Goal: Information Seeking & Learning: Learn about a topic

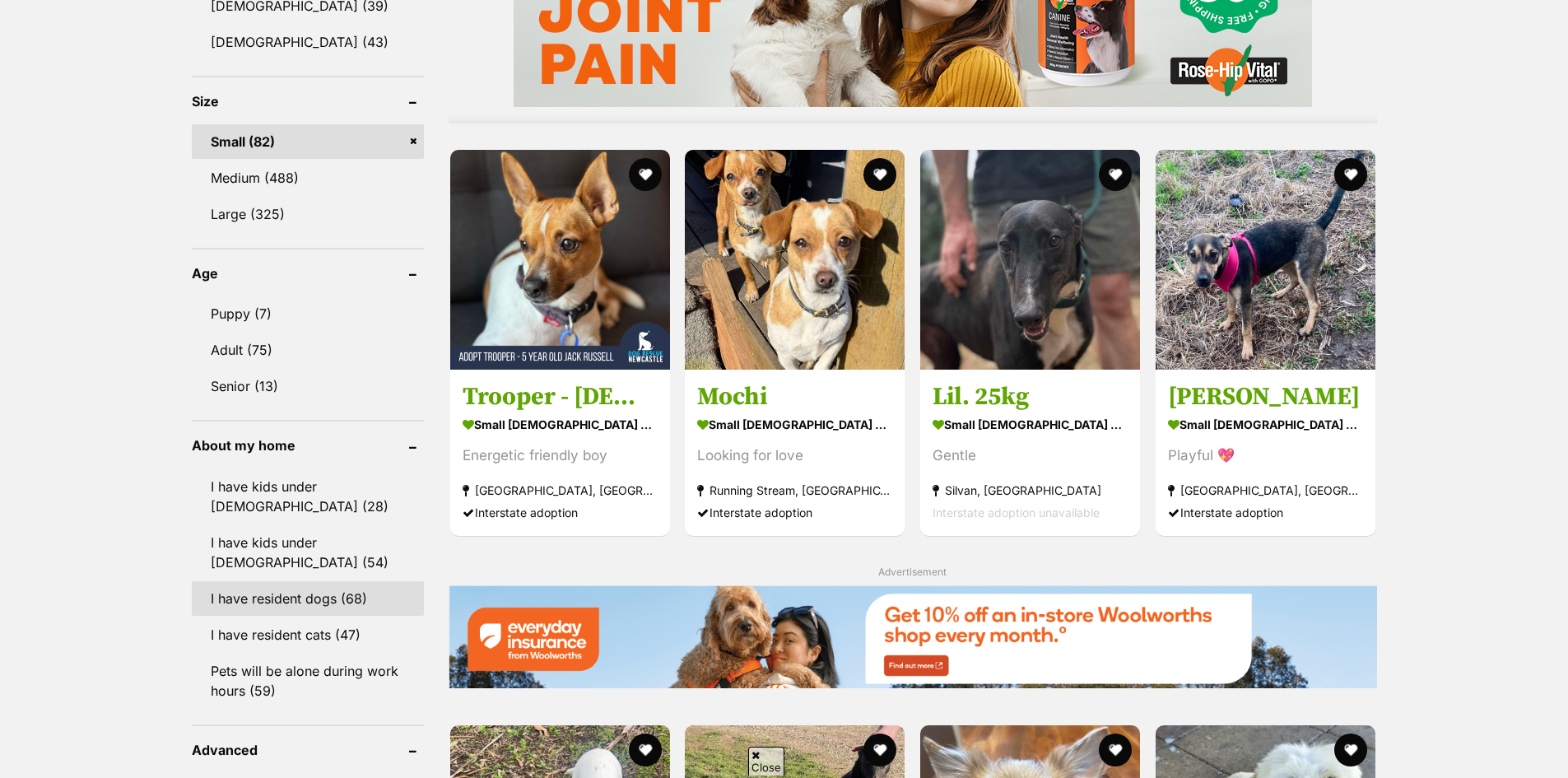
click at [320, 589] on link "I have resident dogs (68)" at bounding box center [308, 599] width 232 height 35
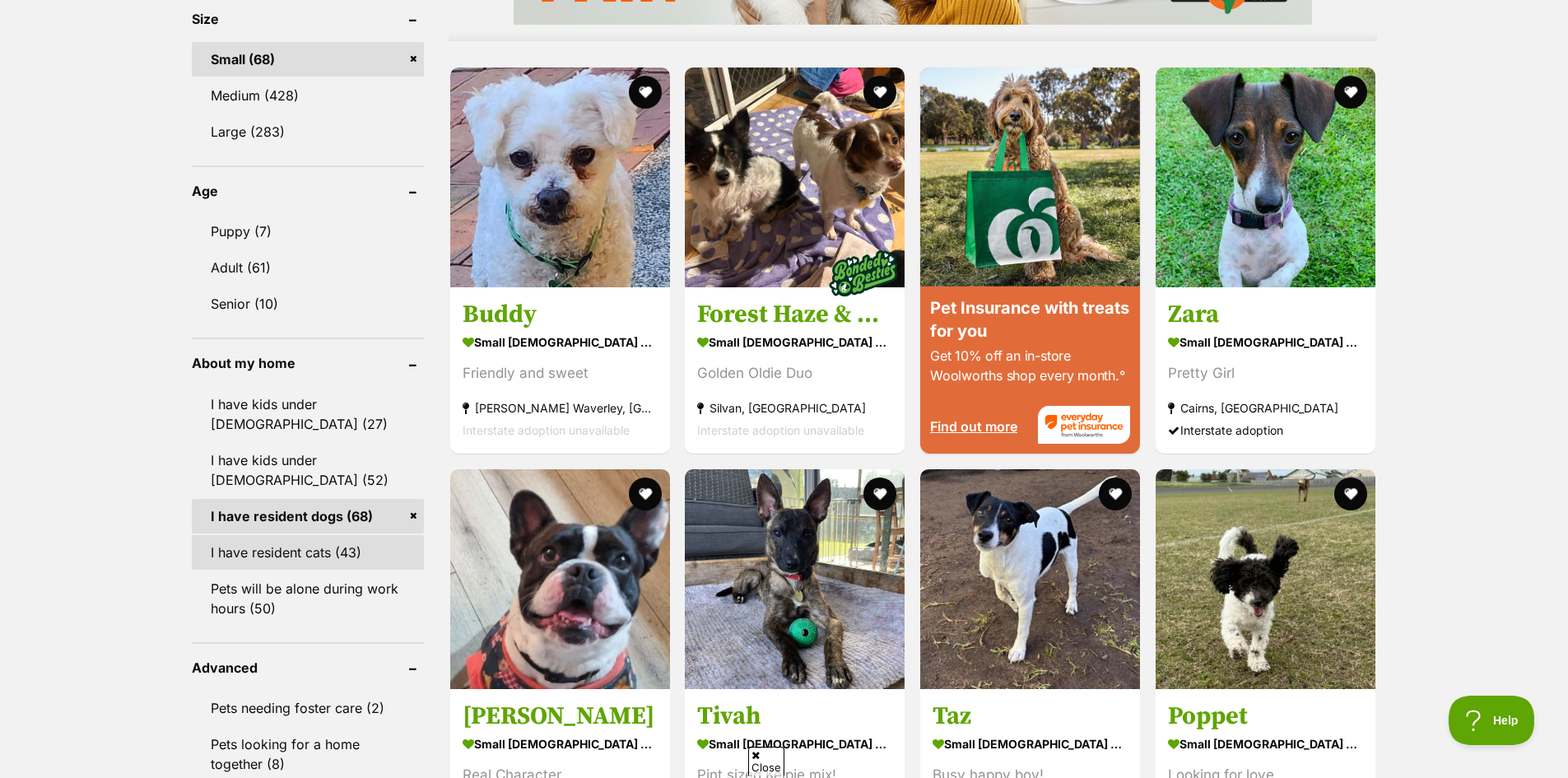
click at [329, 548] on link "I have resident cats (43)" at bounding box center [308, 553] width 232 height 35
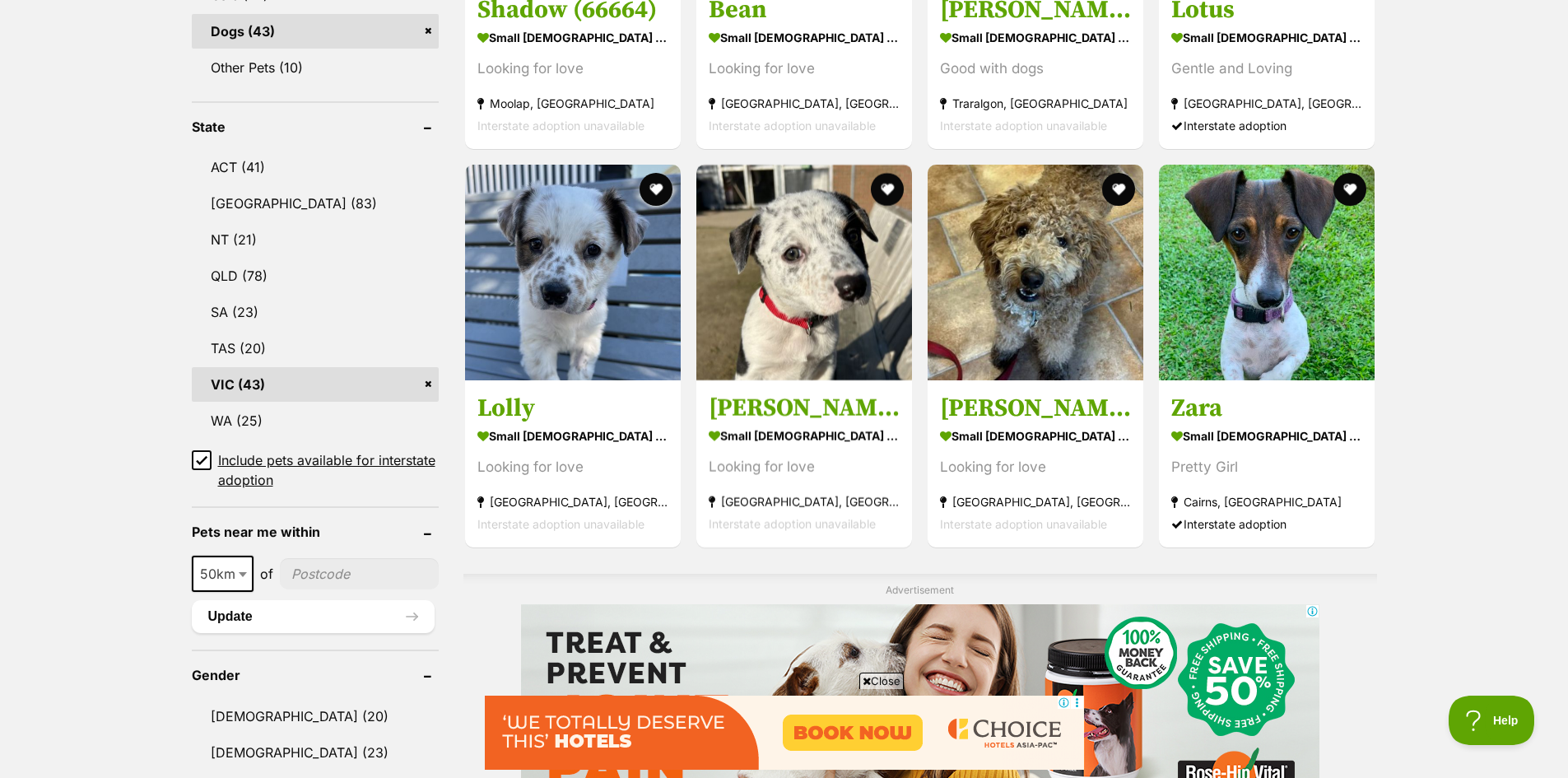
scroll to position [906, 0]
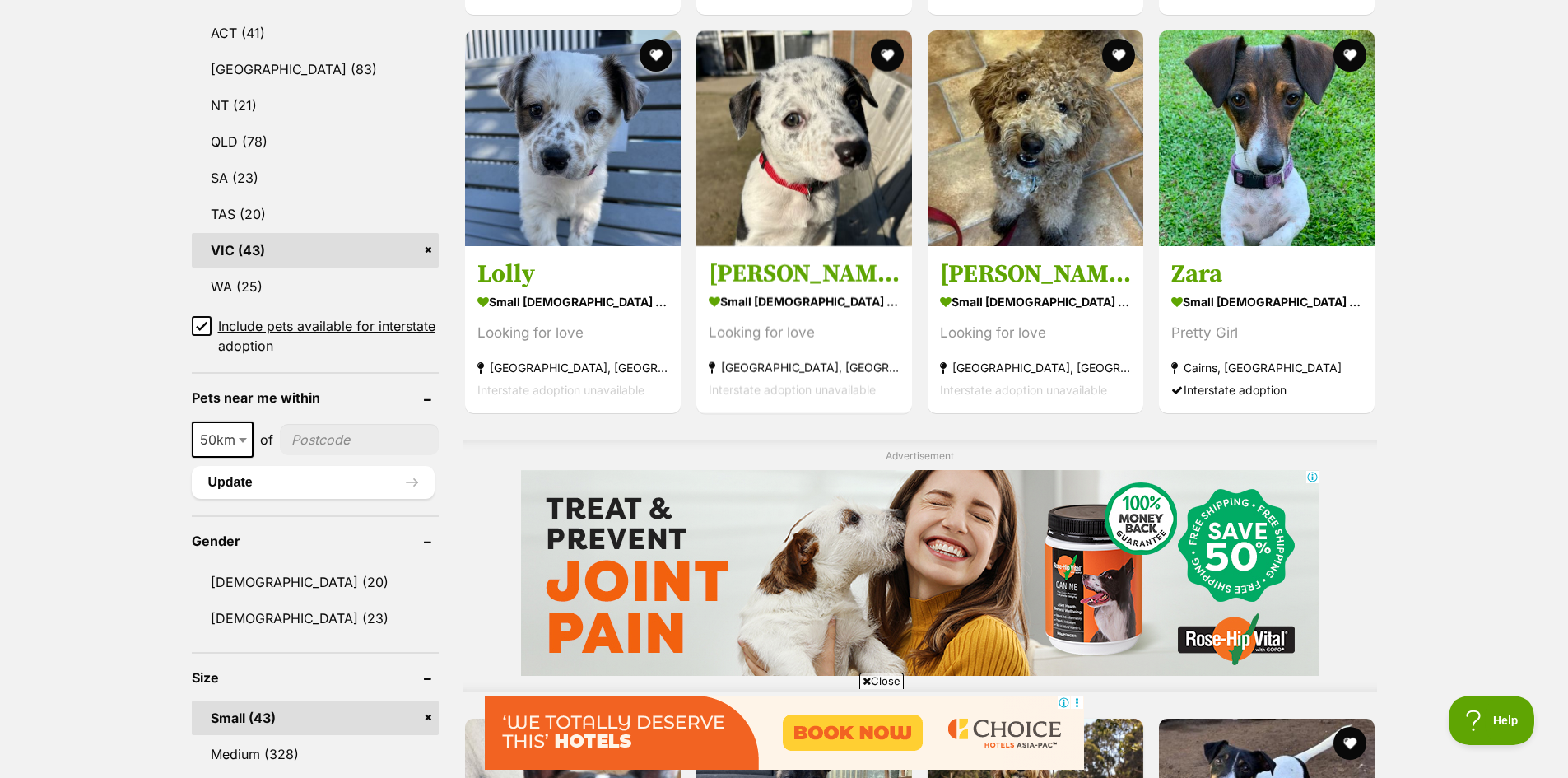
click at [197, 321] on icon at bounding box center [202, 327] width 12 height 12
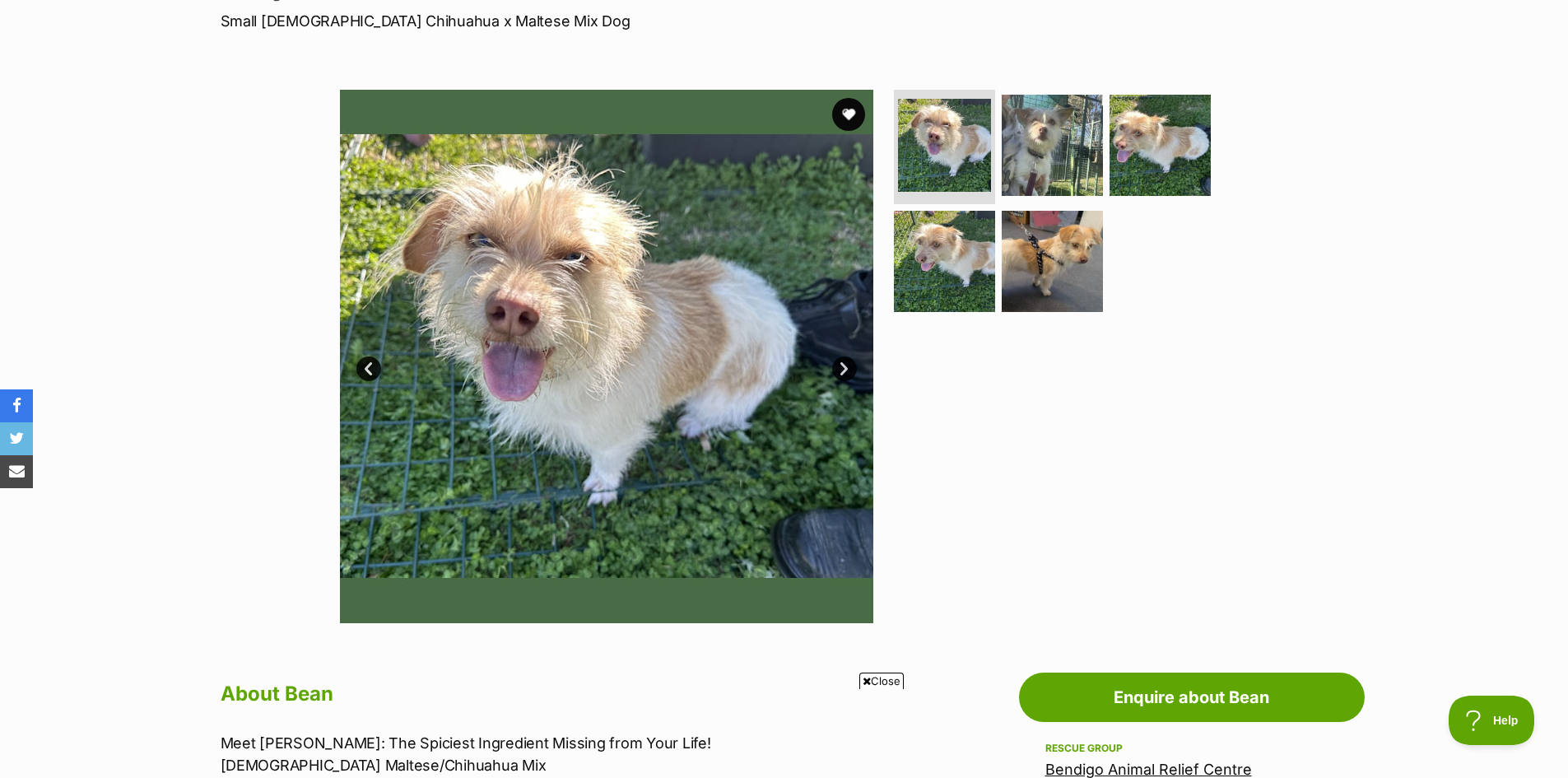
scroll to position [165, 0]
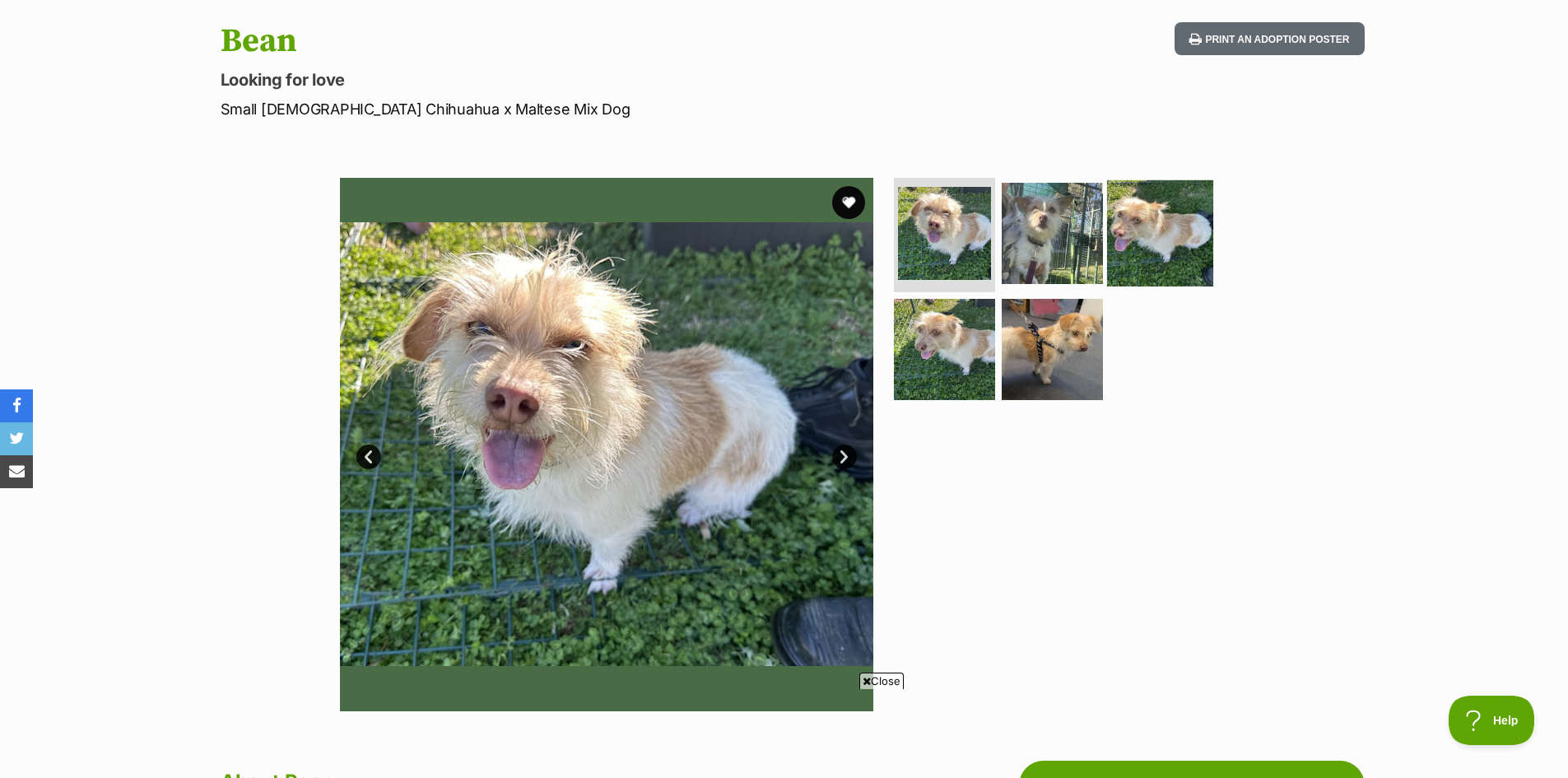
click at [1159, 250] on img at bounding box center [1160, 232] width 106 height 106
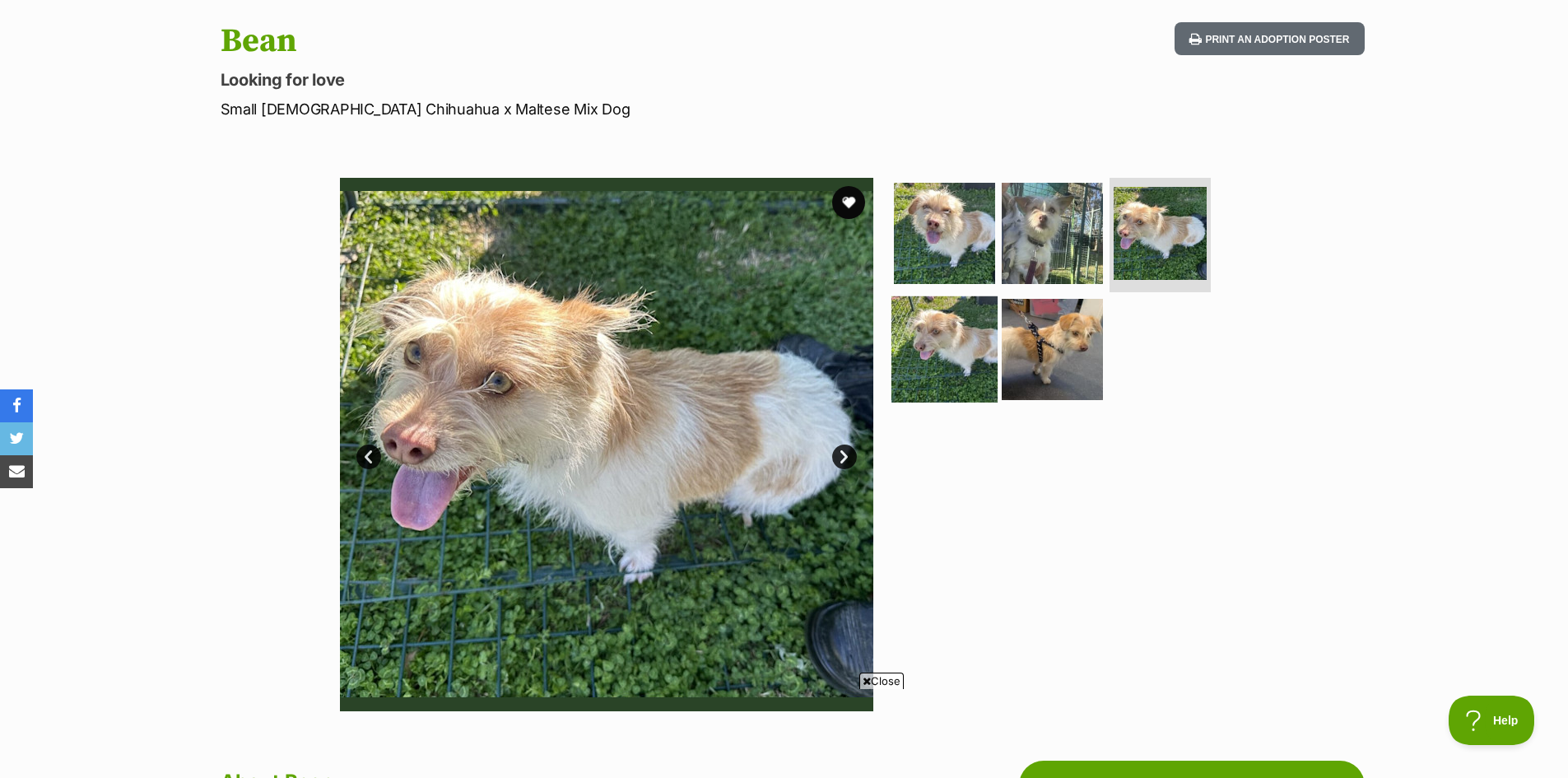
click at [963, 348] on img at bounding box center [944, 349] width 106 height 106
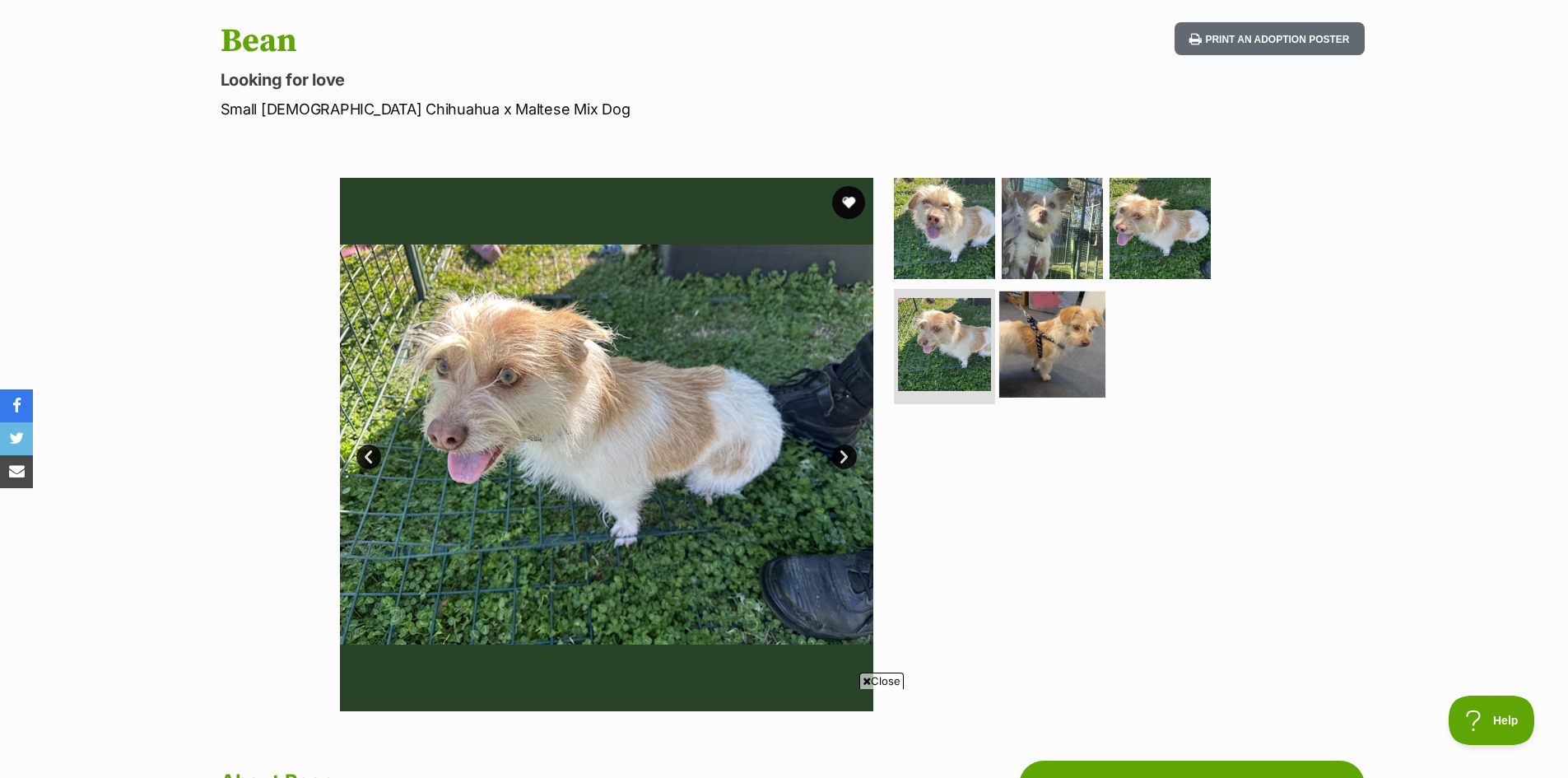
click at [1061, 357] on img at bounding box center [1052, 344] width 106 height 106
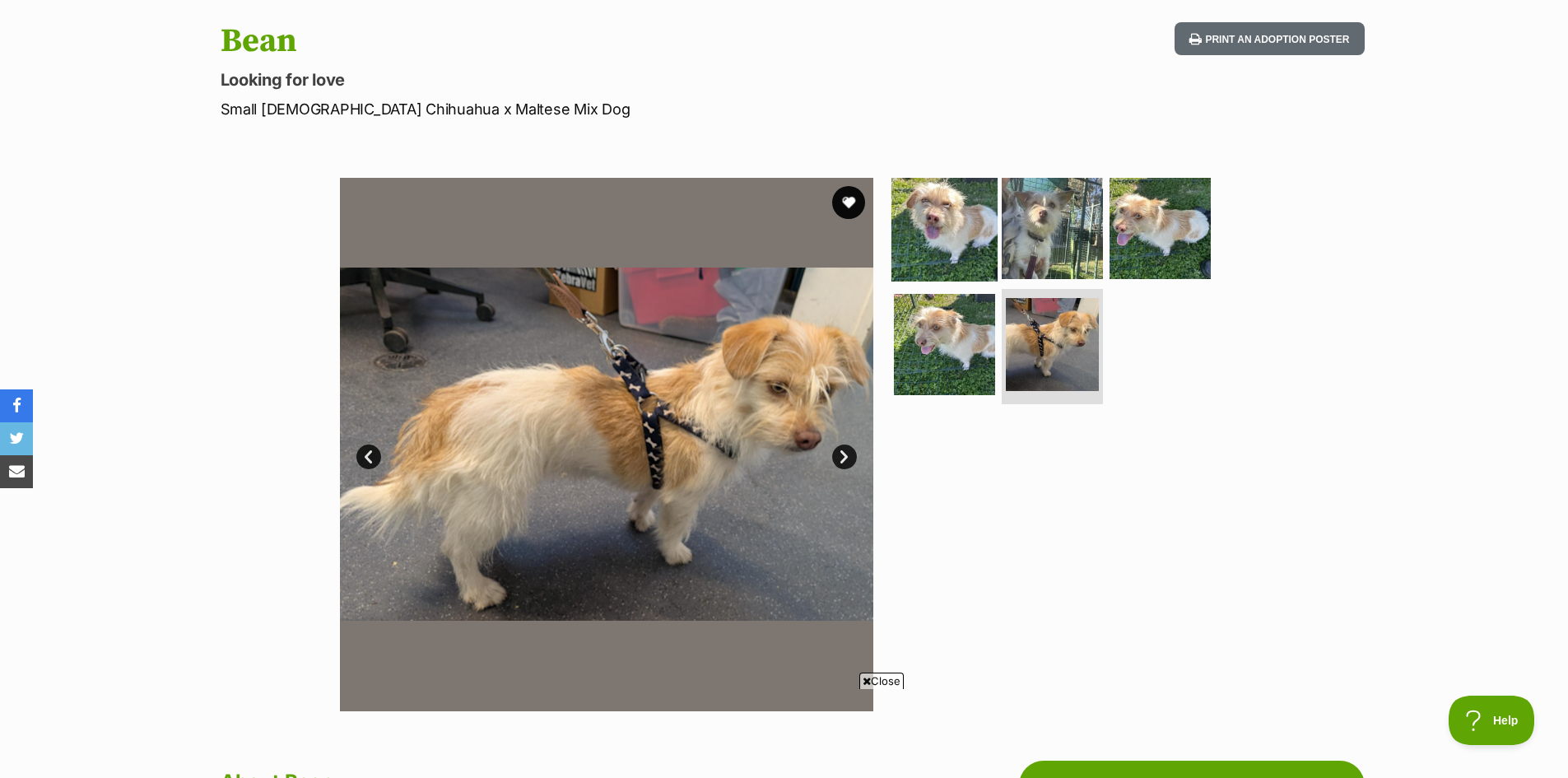
click at [968, 229] on img at bounding box center [944, 227] width 106 height 106
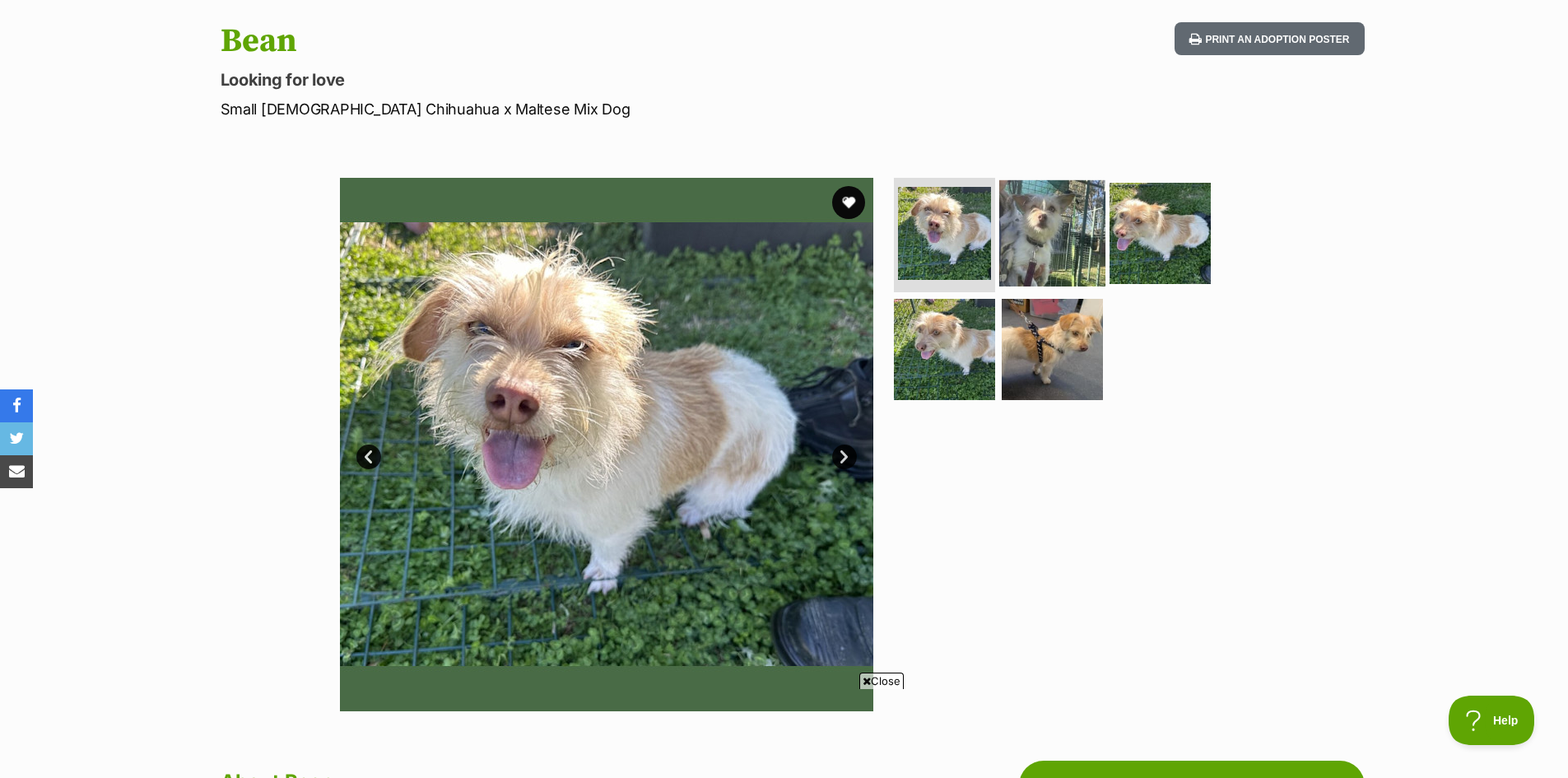
click at [1043, 208] on img at bounding box center [1052, 232] width 106 height 106
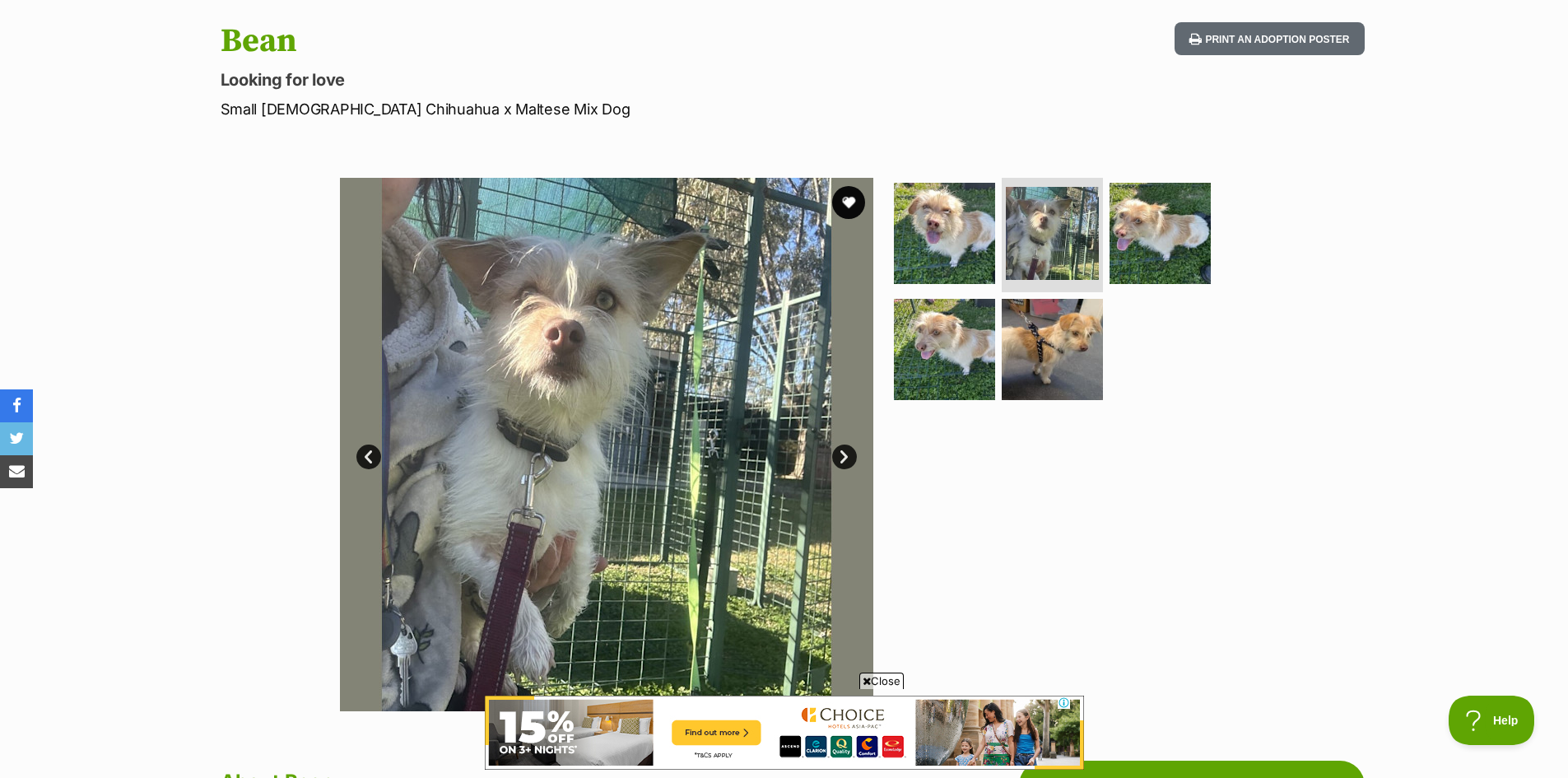
scroll to position [0, 0]
click at [854, 452] on link "Next" at bounding box center [844, 457] width 25 height 25
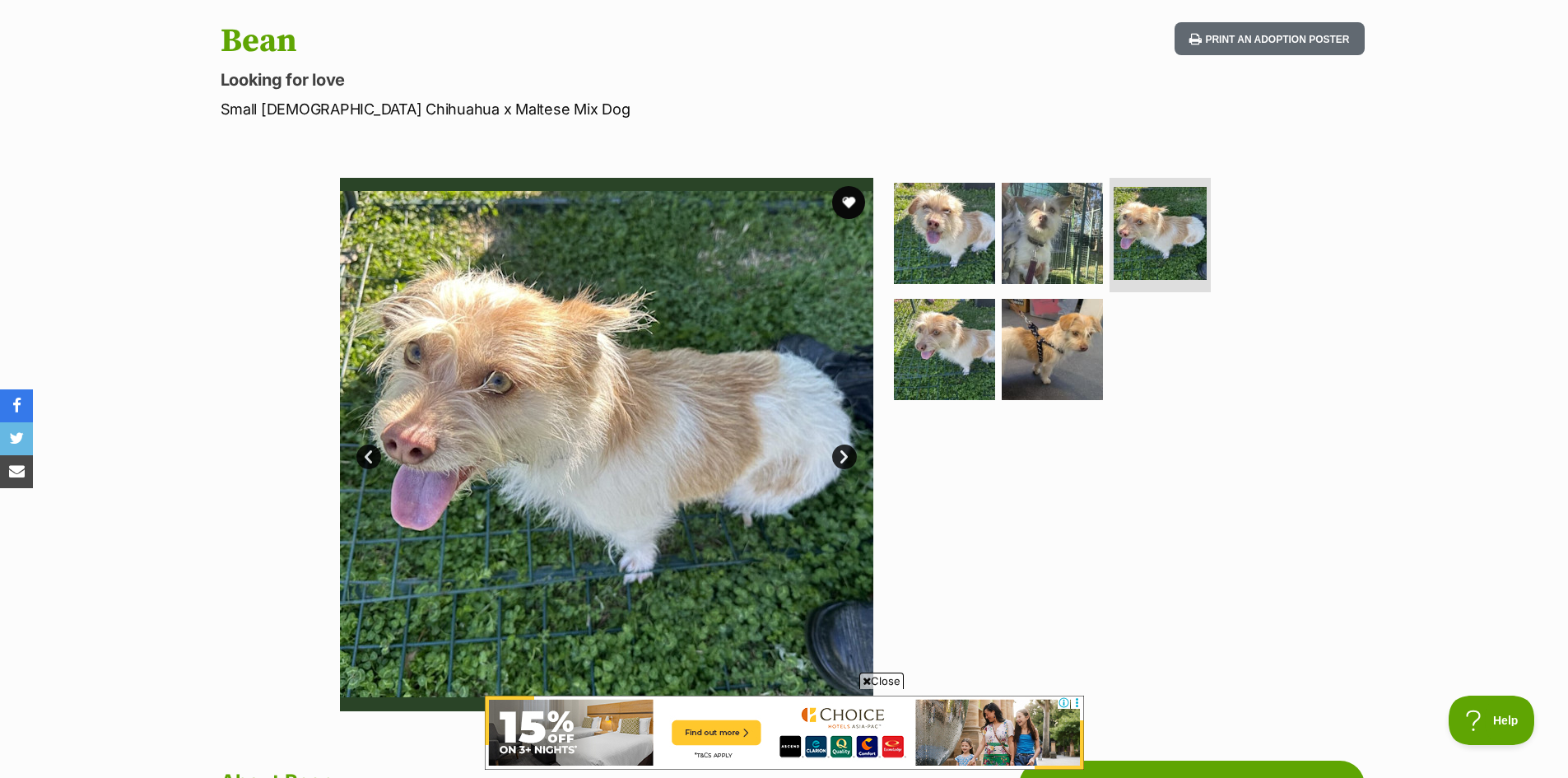
click at [854, 452] on link "Next" at bounding box center [844, 457] width 25 height 25
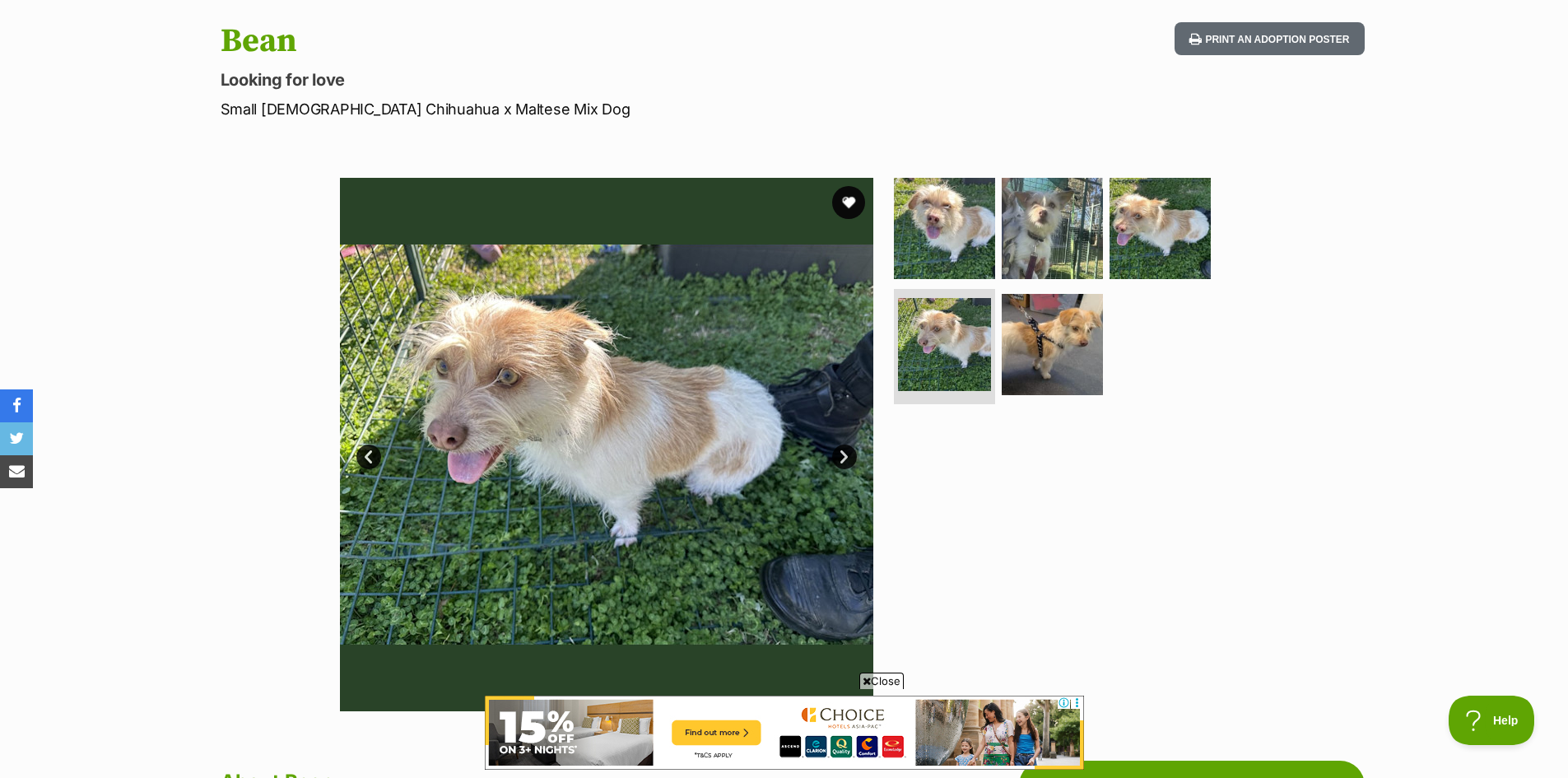
click at [855, 452] on link "Next" at bounding box center [844, 457] width 25 height 25
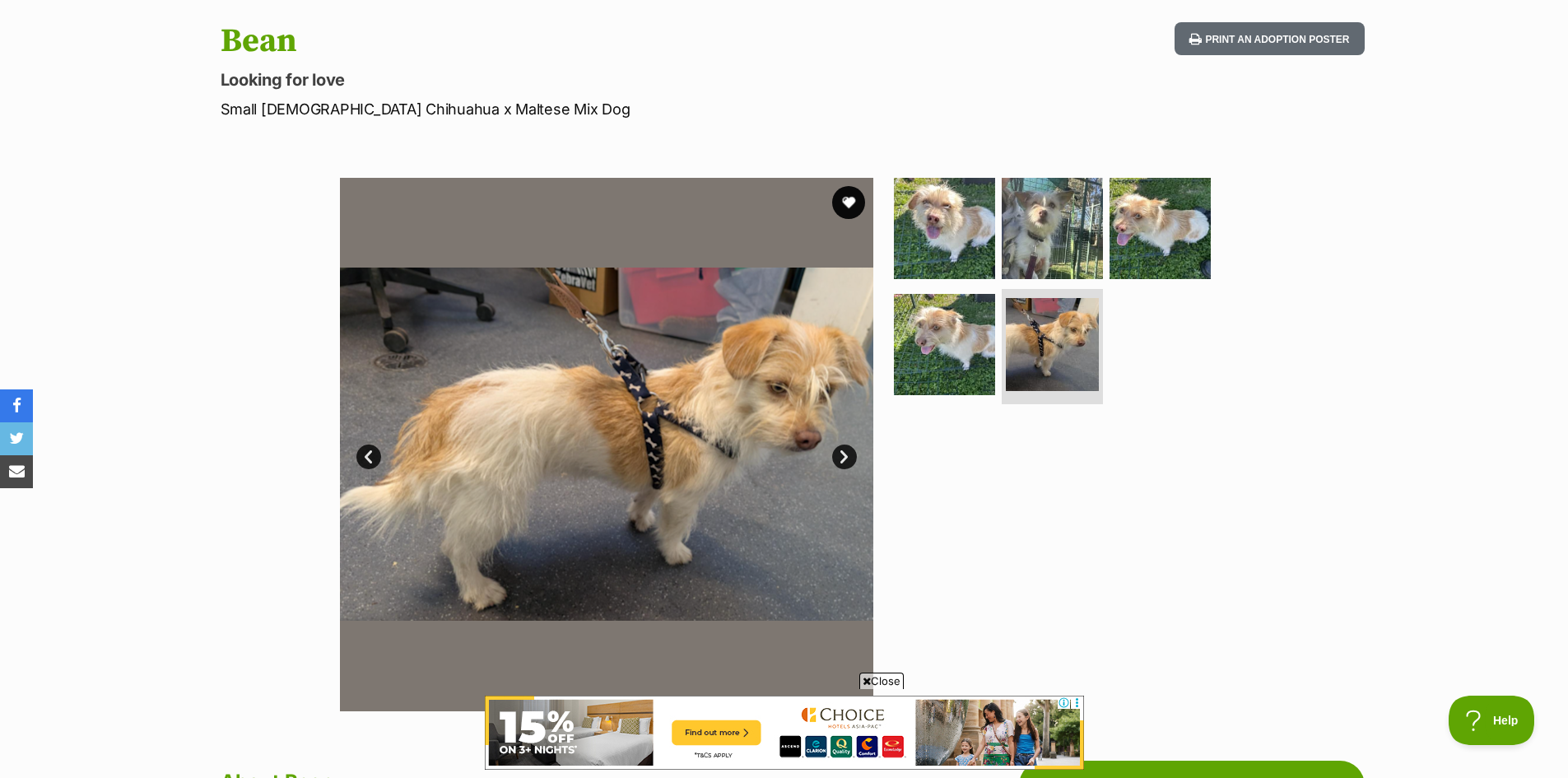
click at [854, 455] on link "Next" at bounding box center [844, 457] width 25 height 25
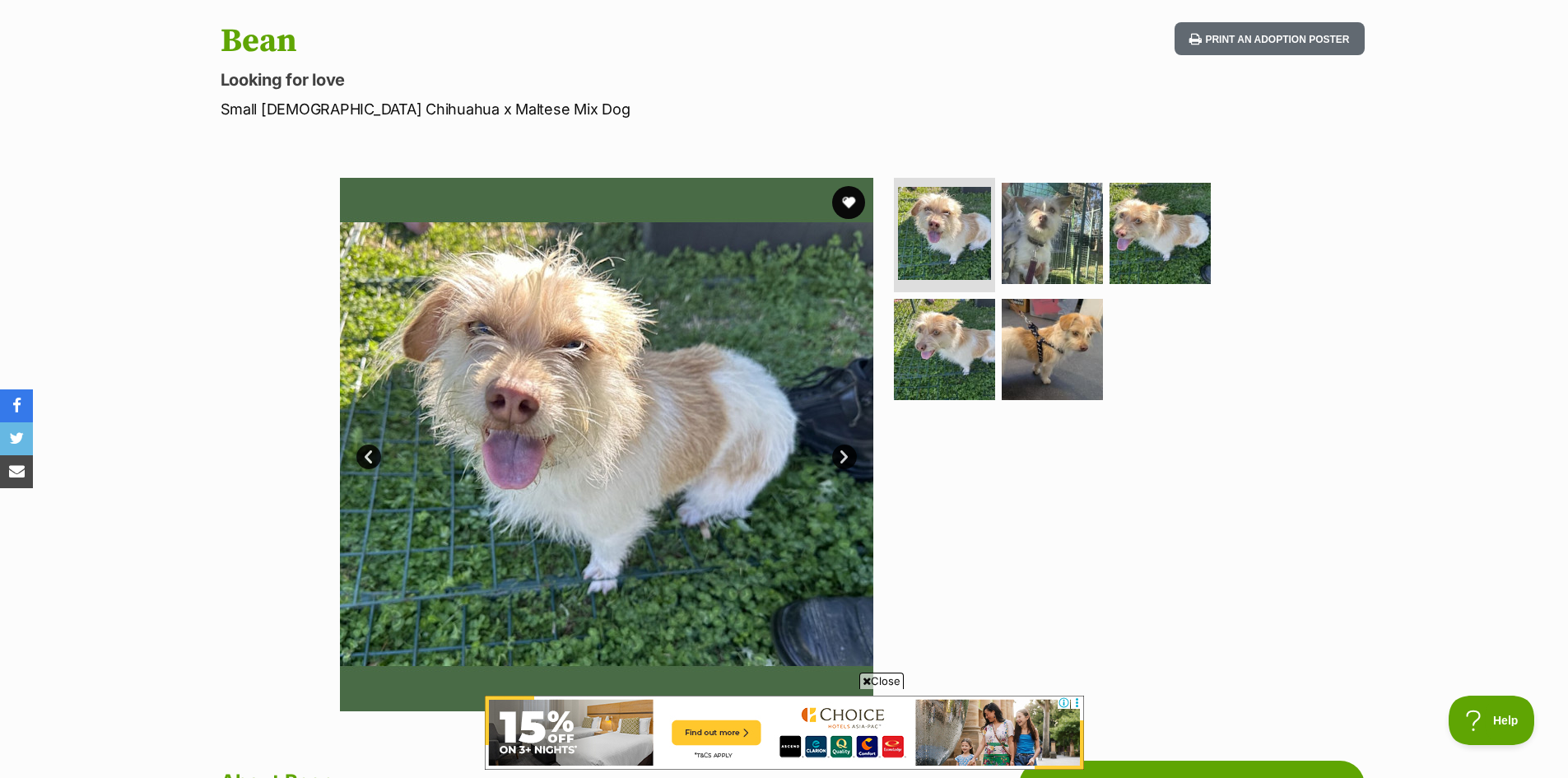
click at [846, 448] on link "Next" at bounding box center [844, 457] width 25 height 25
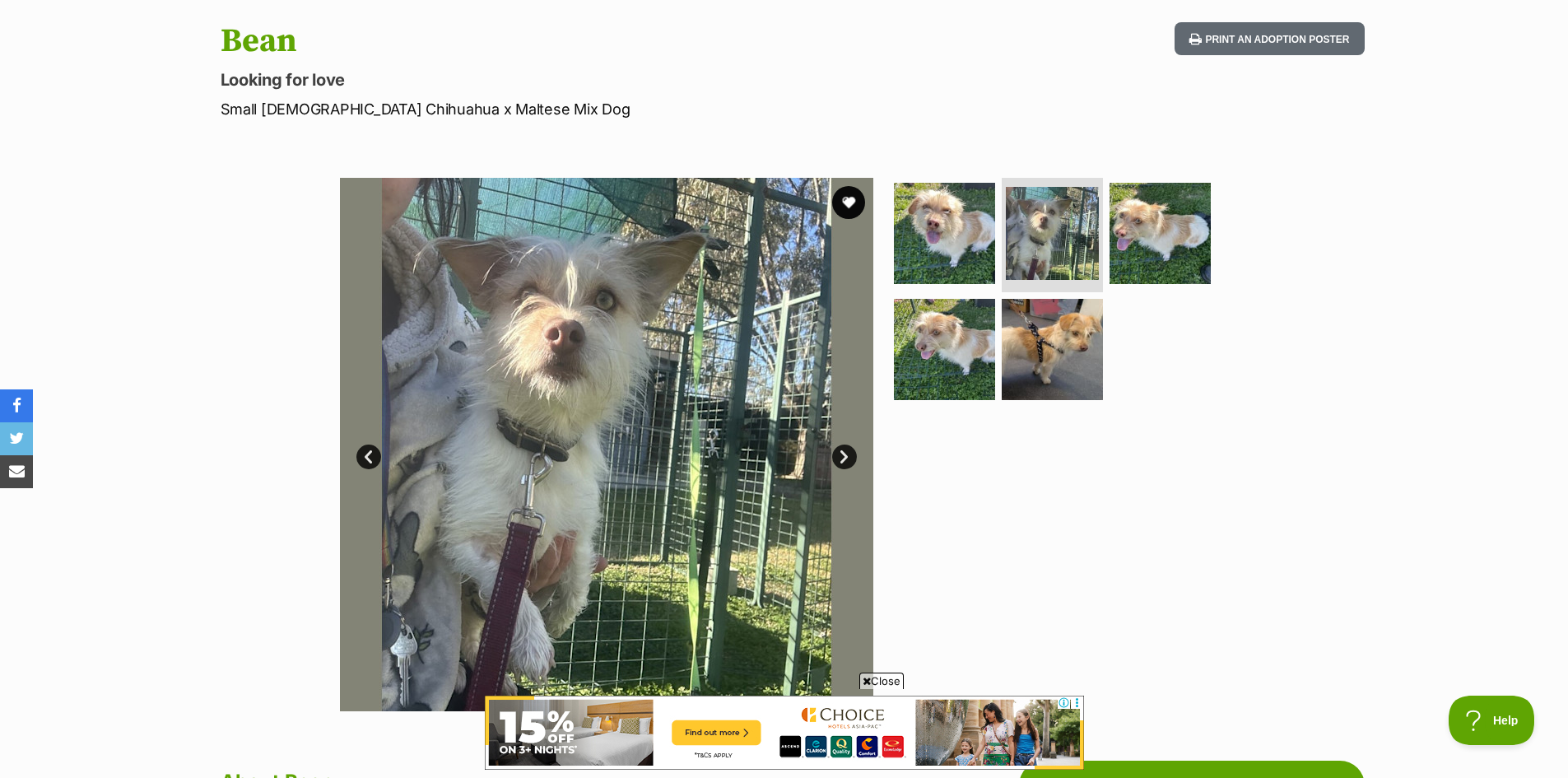
click at [841, 454] on link "Next" at bounding box center [844, 457] width 25 height 25
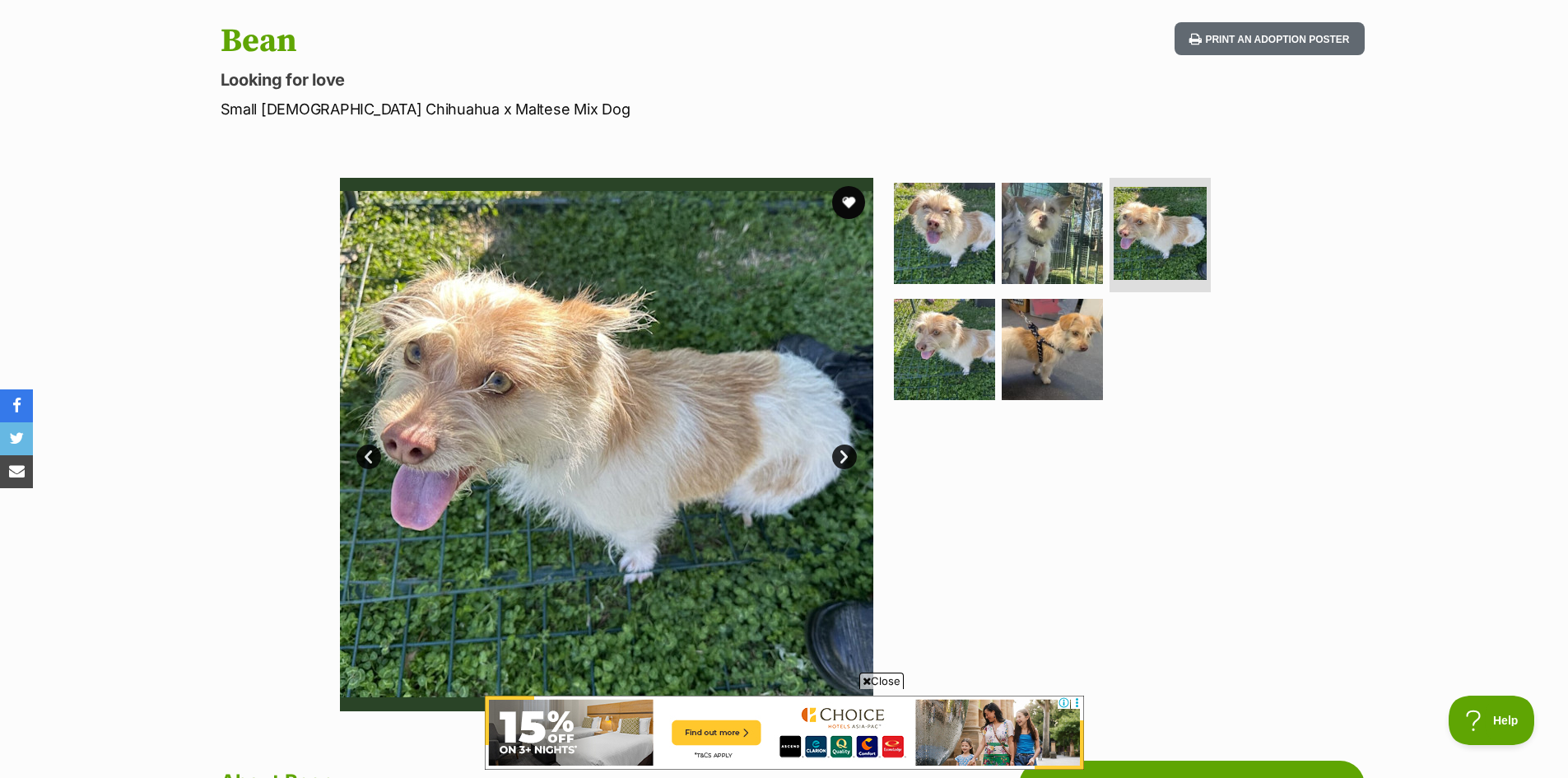
click at [841, 454] on link "Next" at bounding box center [844, 457] width 25 height 25
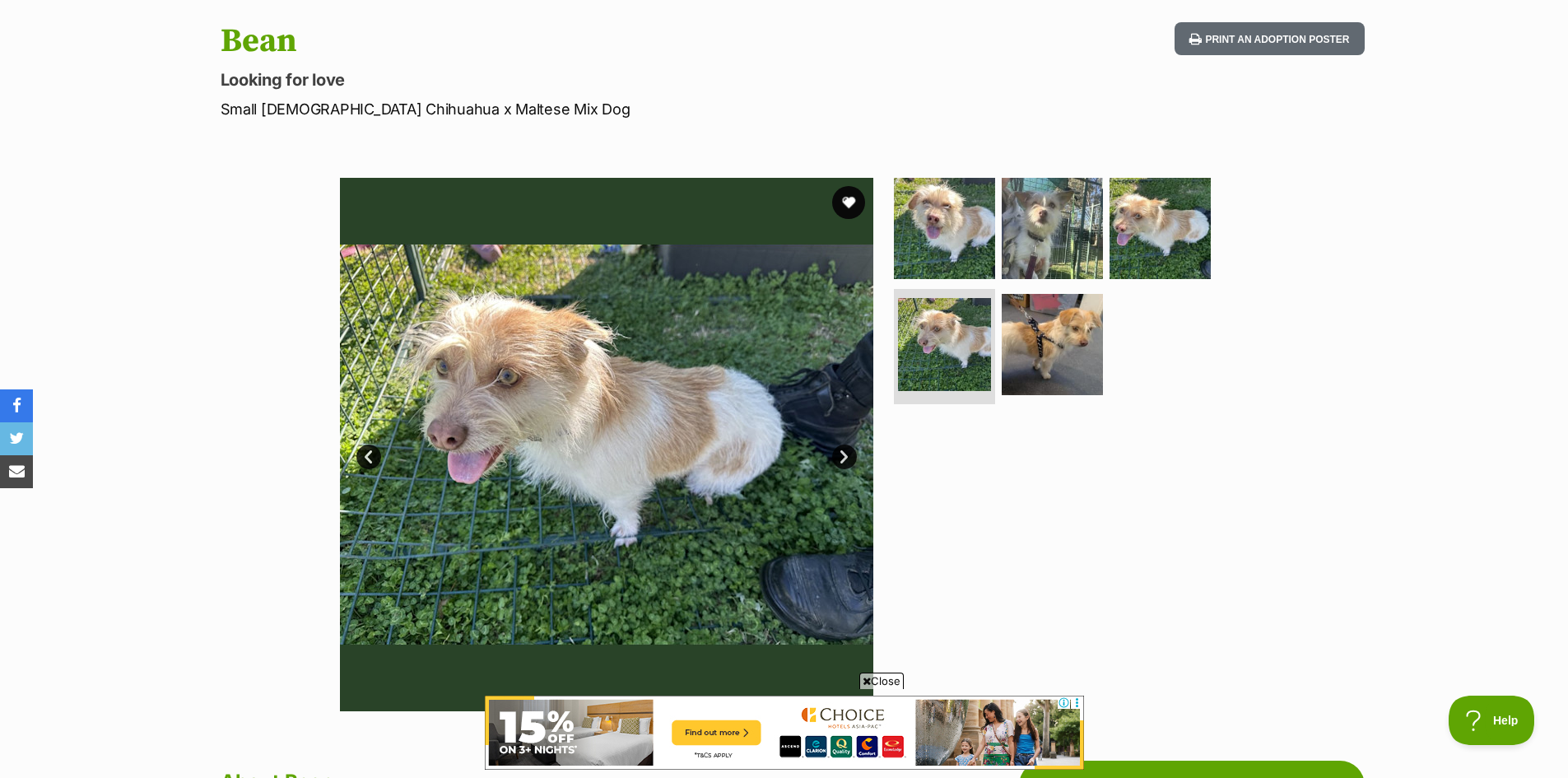
click at [841, 454] on link "Next" at bounding box center [844, 457] width 25 height 25
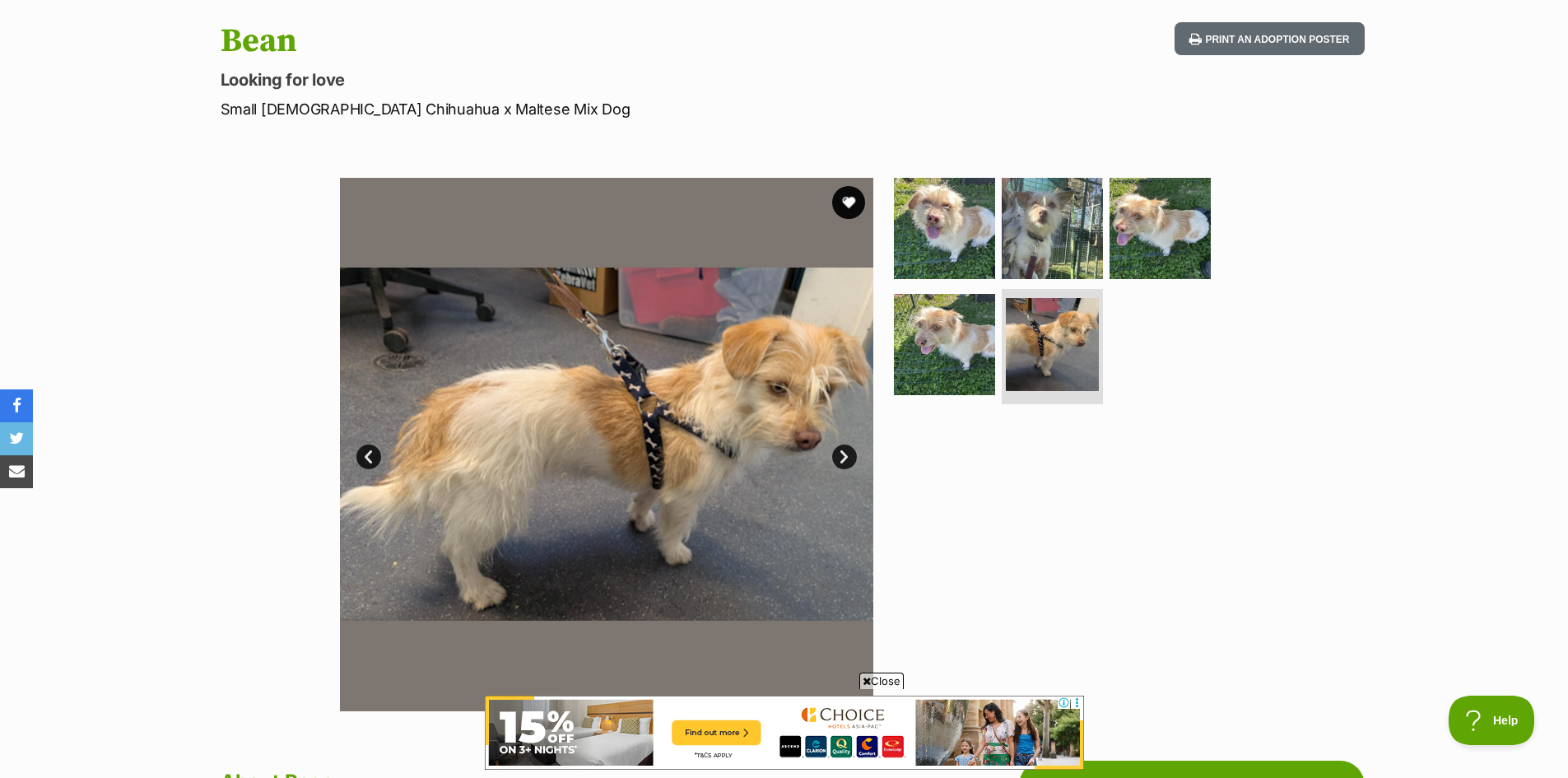
click at [841, 454] on link "Next" at bounding box center [844, 457] width 25 height 25
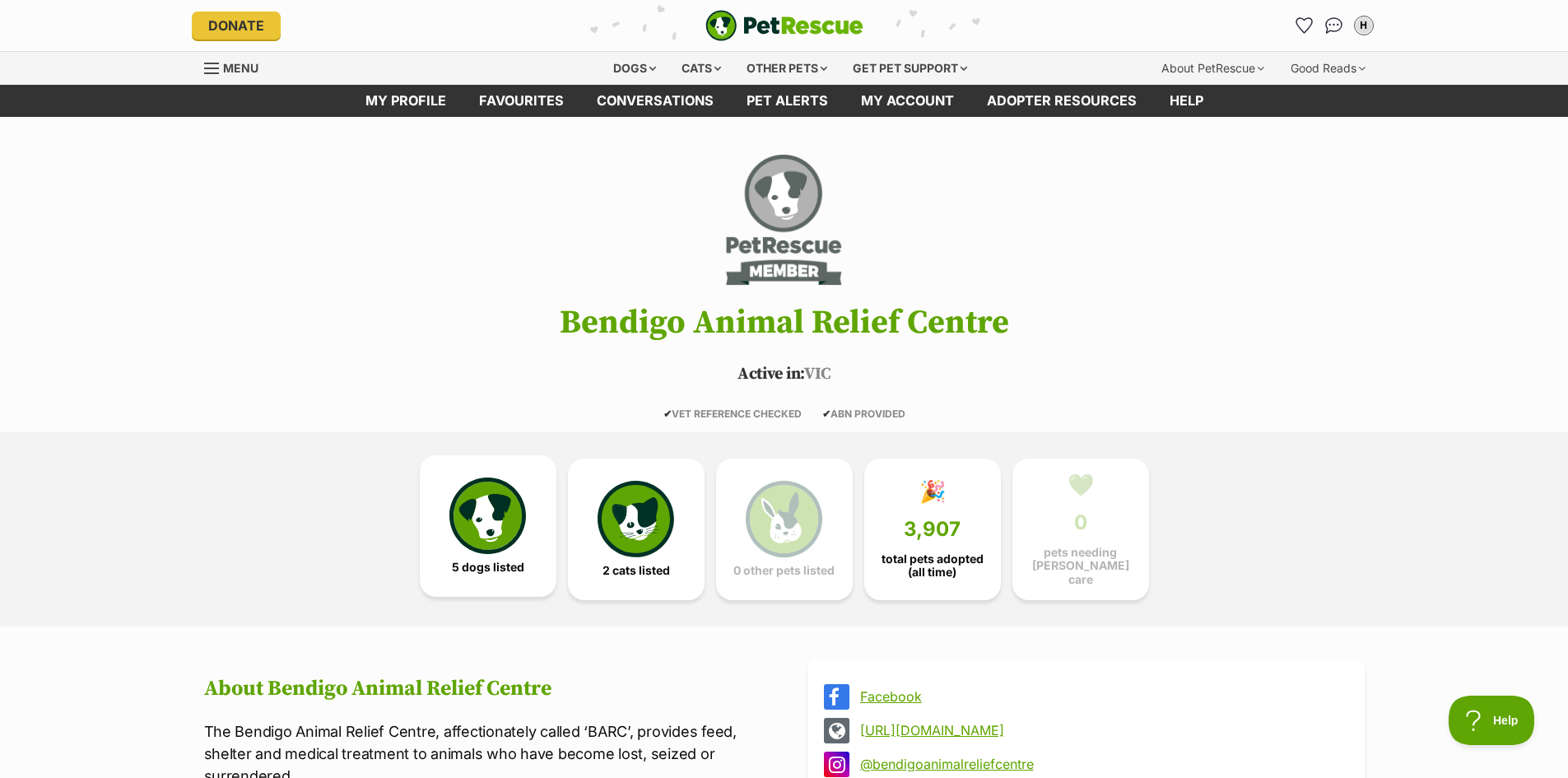
click at [493, 530] on img at bounding box center [487, 515] width 76 height 76
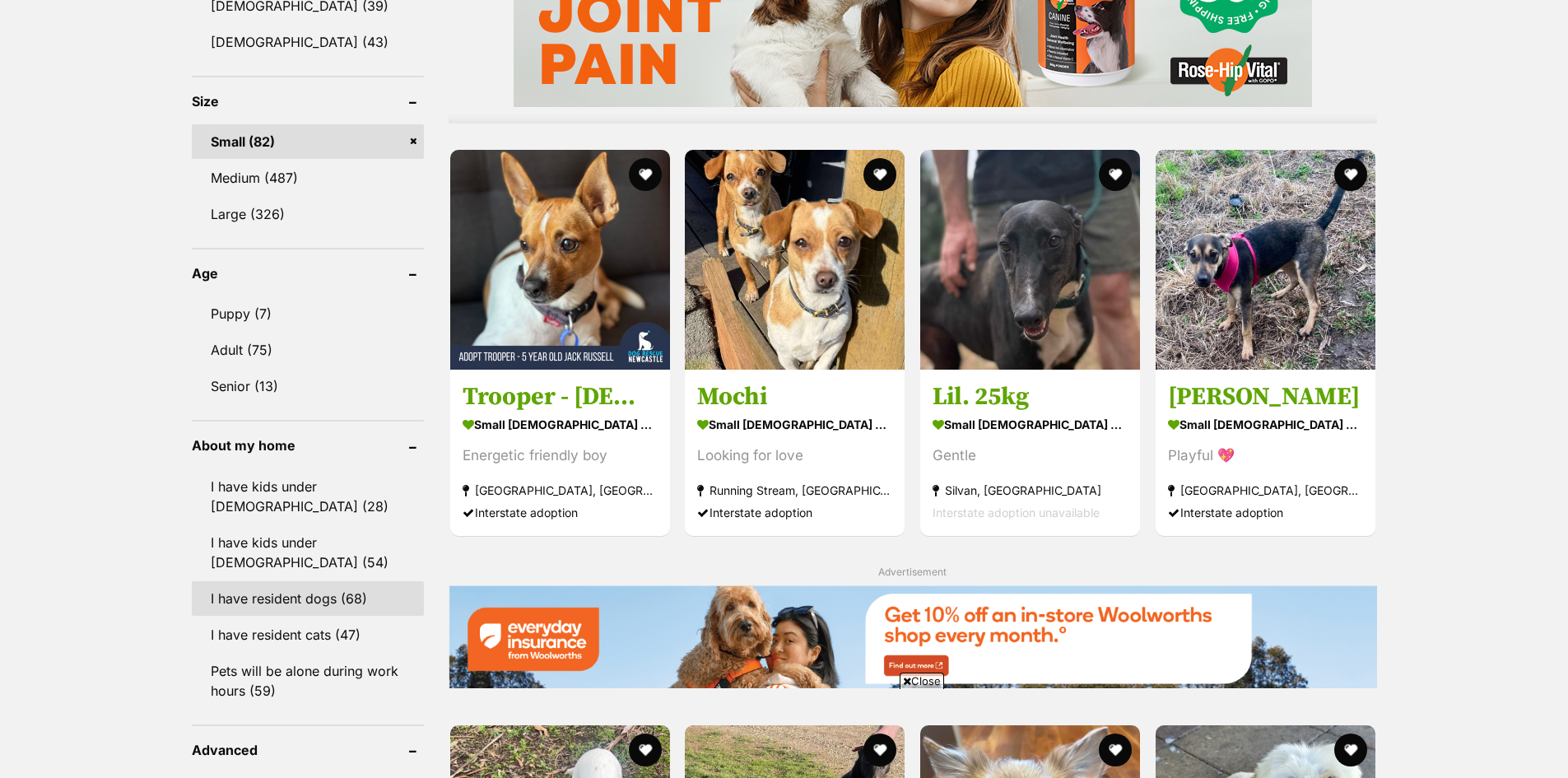
click at [310, 589] on link "I have resident dogs (68)" at bounding box center [308, 599] width 232 height 35
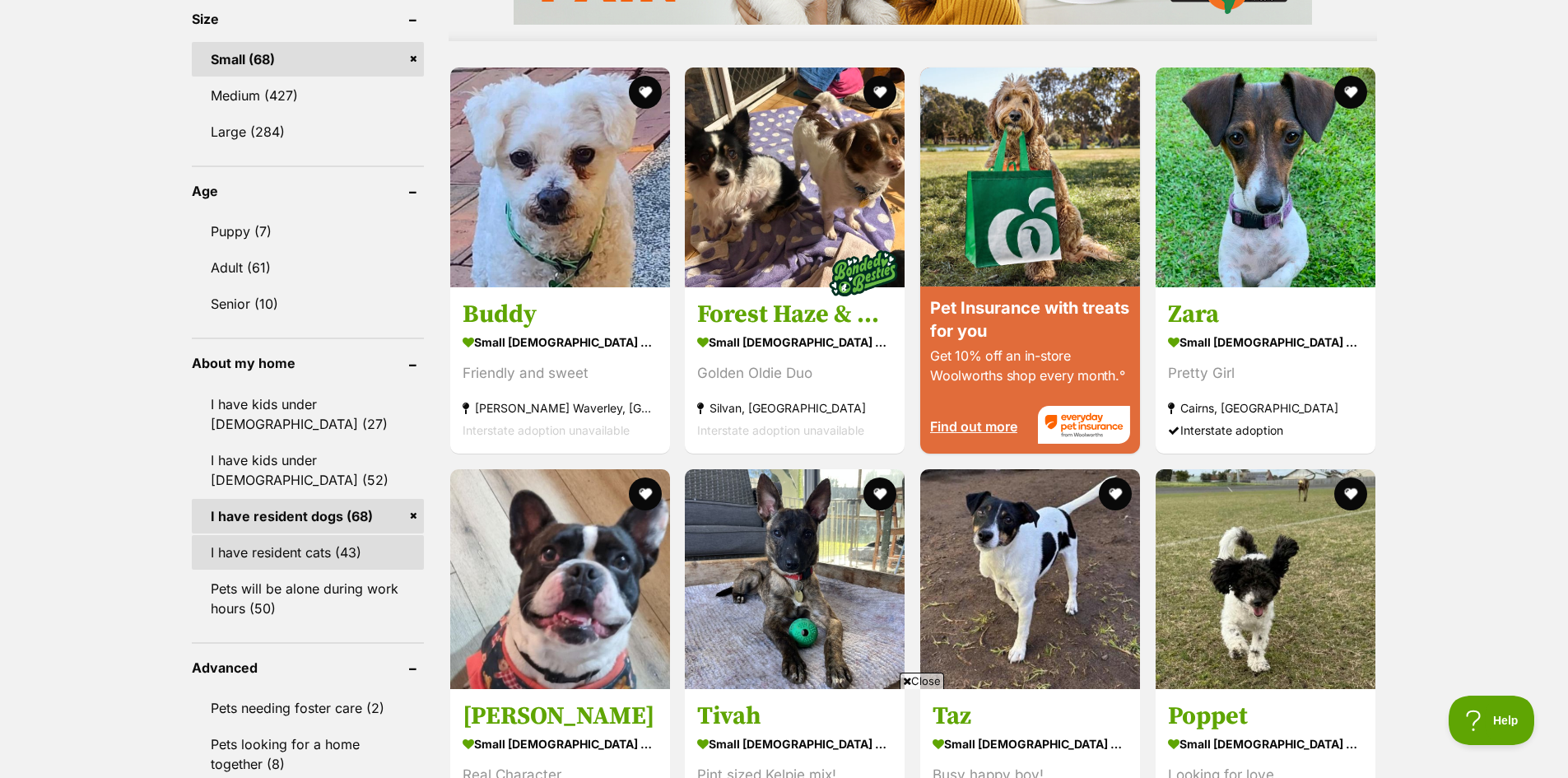
click at [351, 542] on link "I have resident cats (43)" at bounding box center [308, 553] width 232 height 35
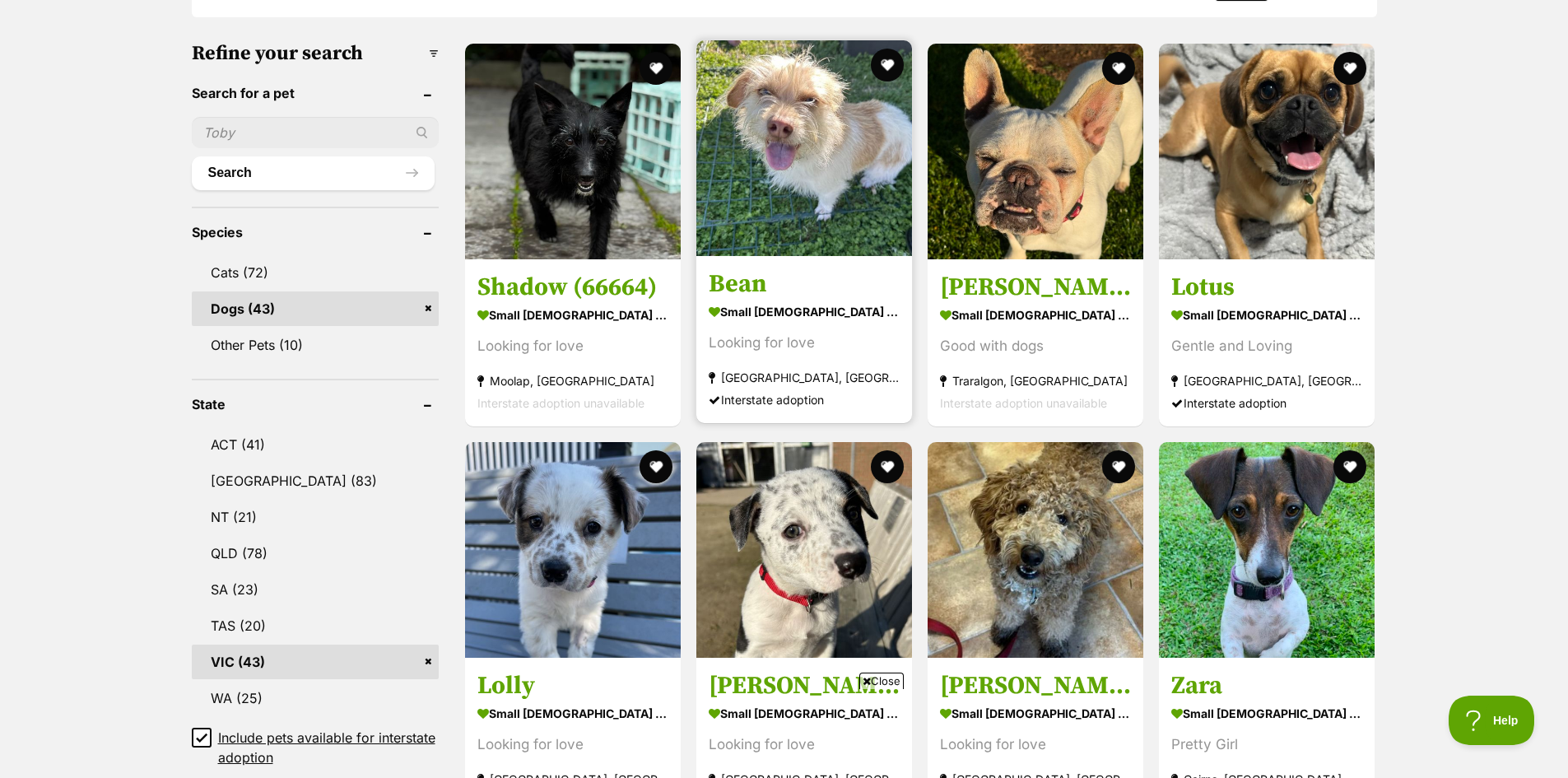
scroll to position [412, 0]
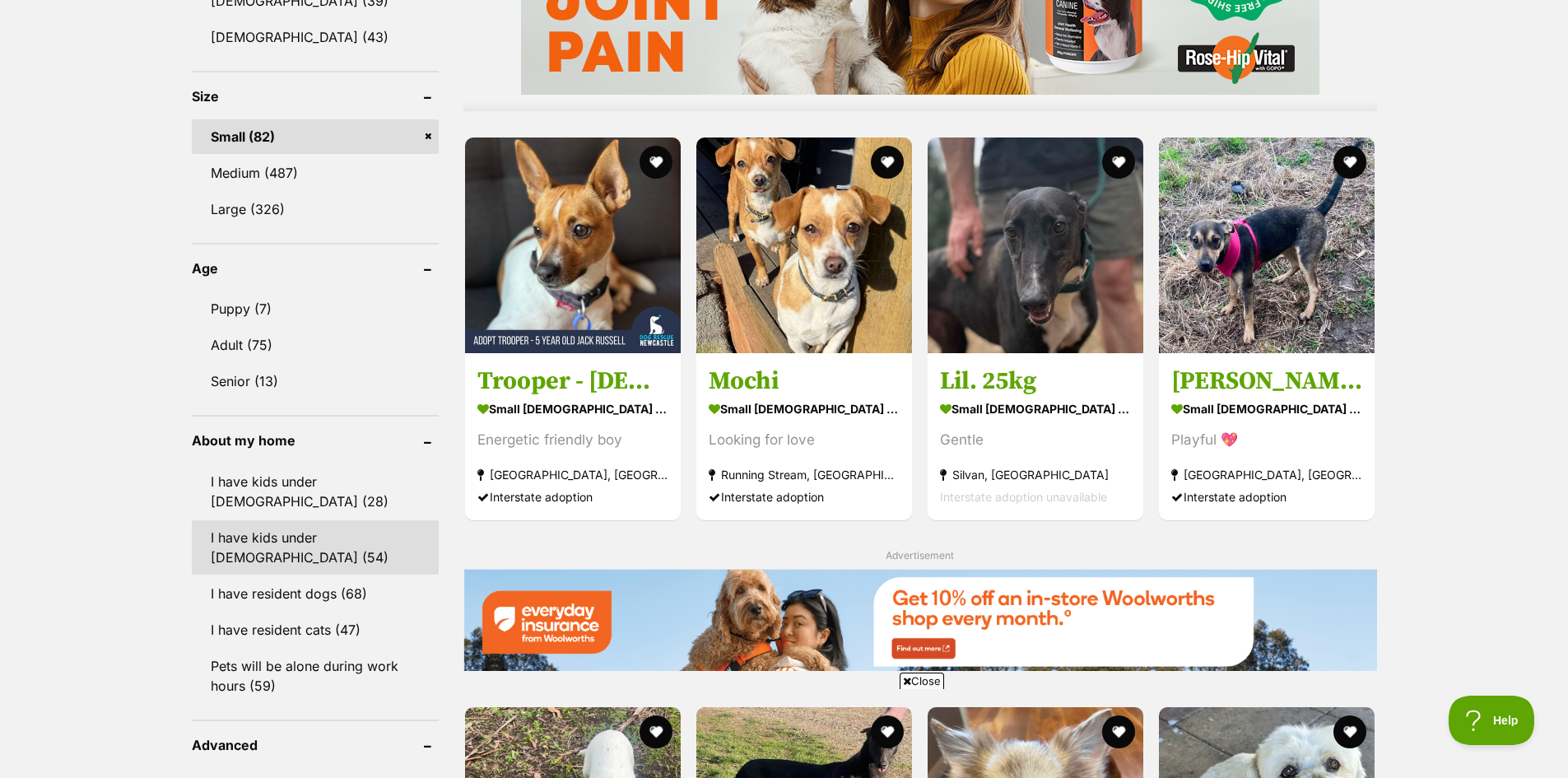
scroll to position [1565, 0]
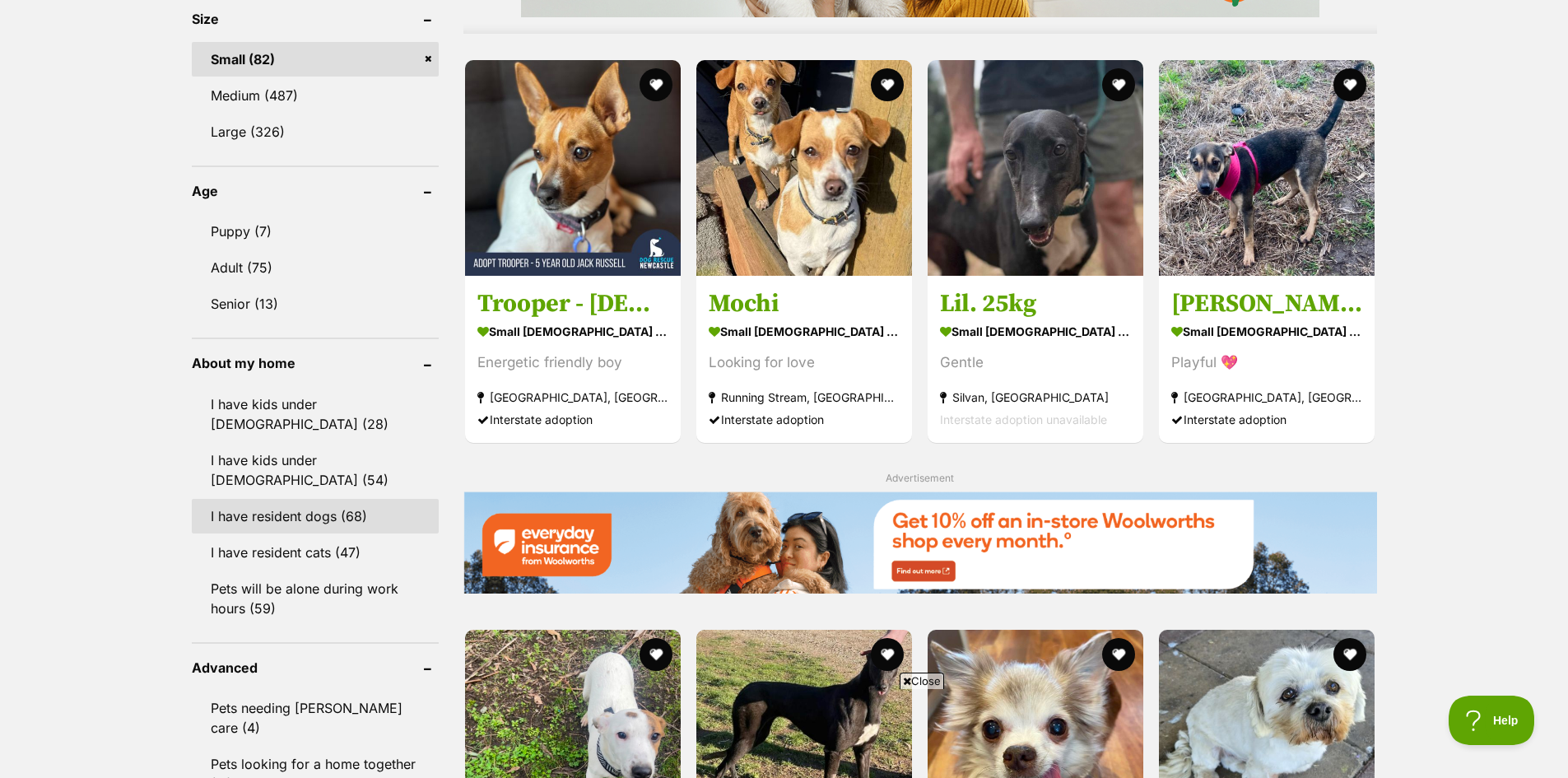
click at [308, 501] on link "I have resident dogs (68)" at bounding box center [315, 516] width 247 height 35
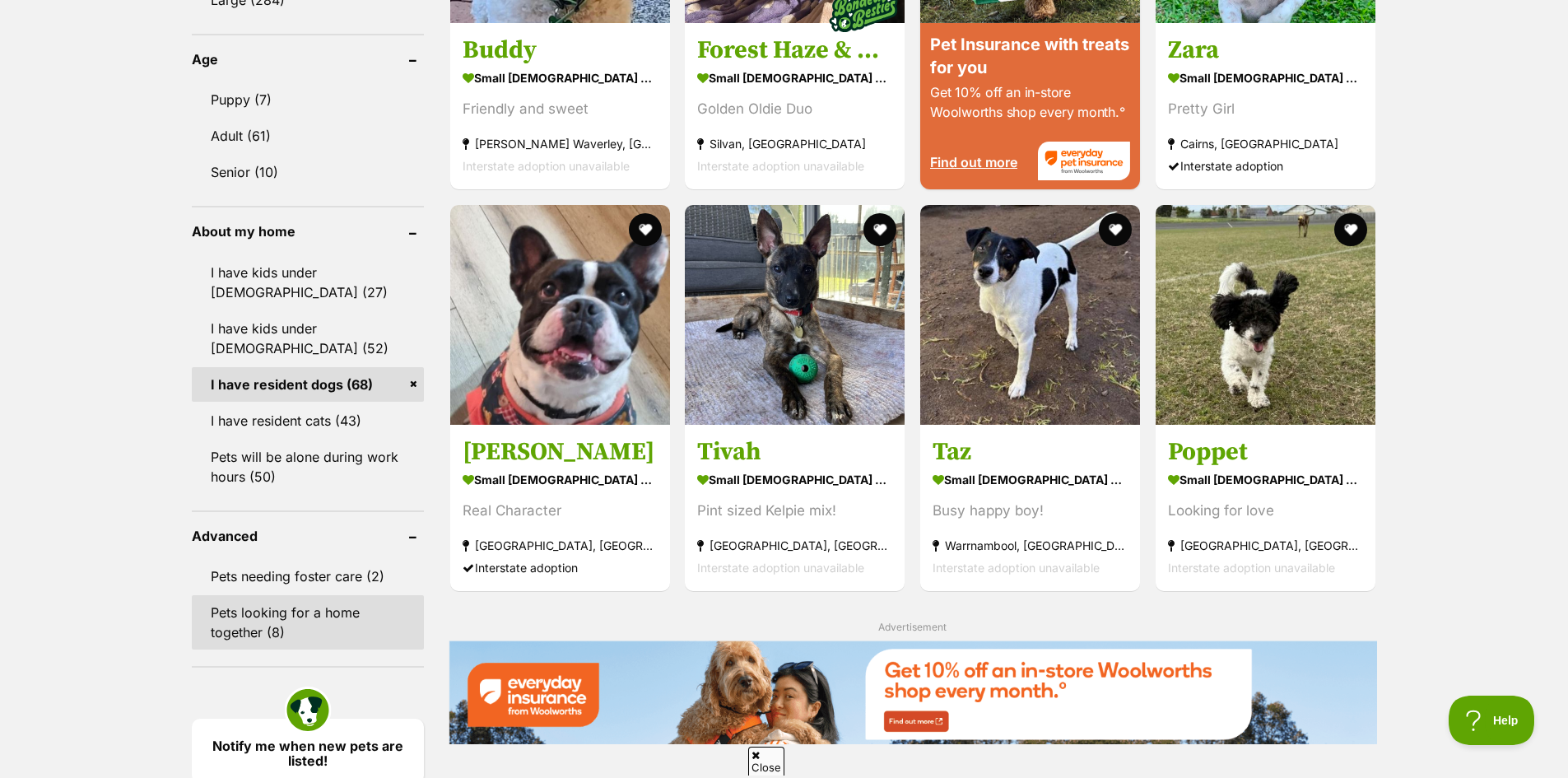
scroll to position [1812, 0]
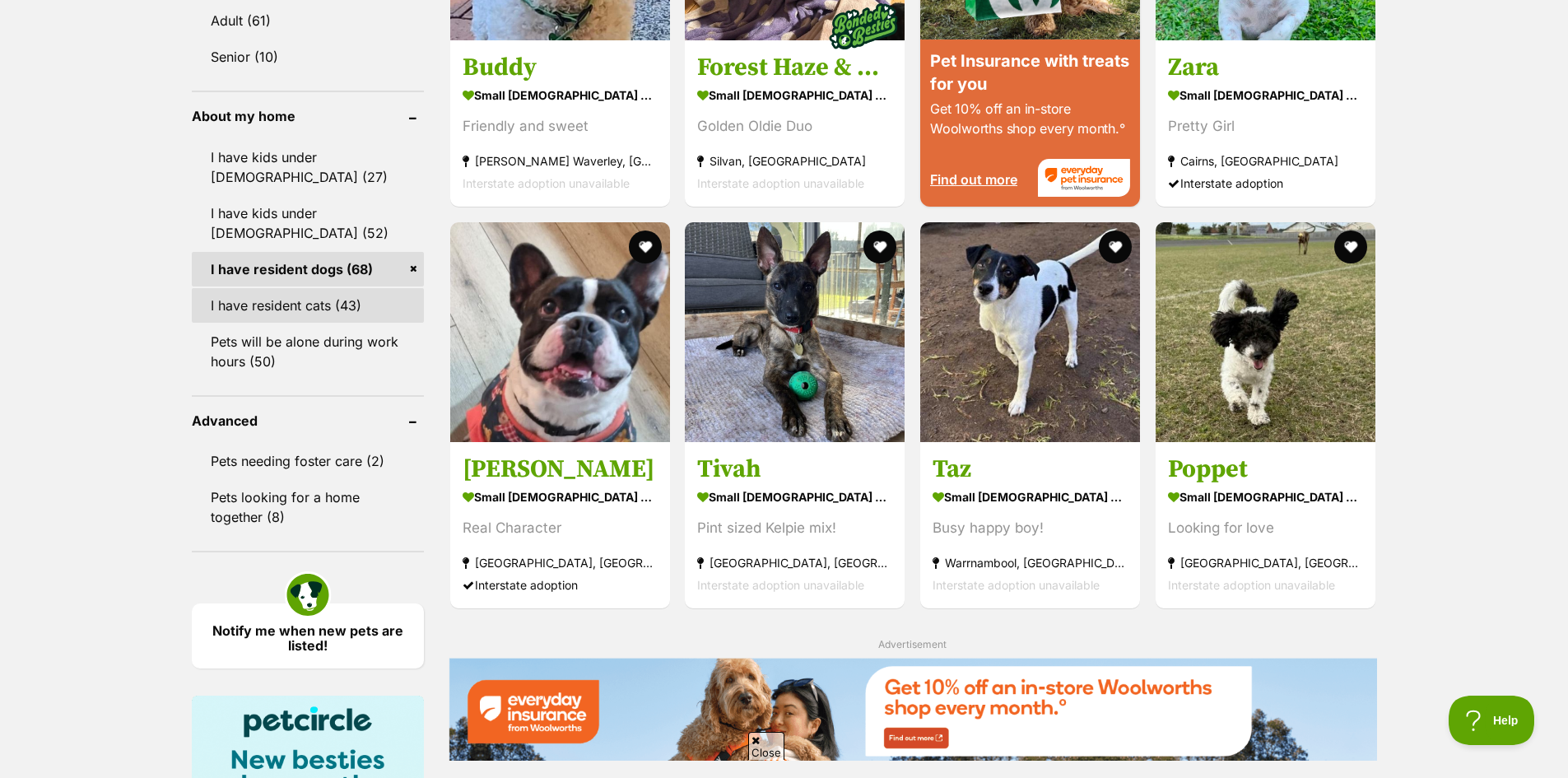
click at [334, 289] on link "I have resident cats (43)" at bounding box center [308, 305] width 232 height 35
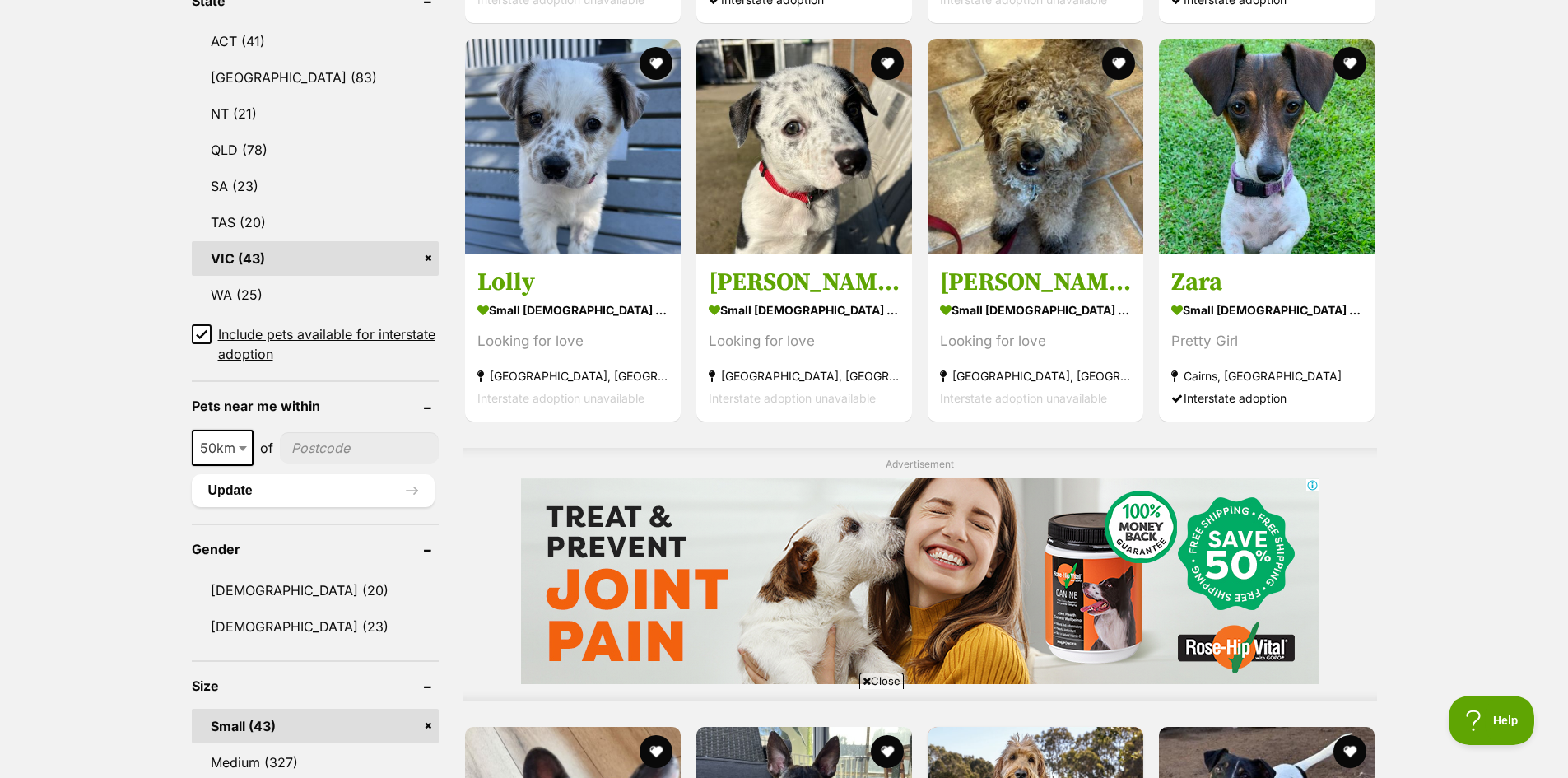
scroll to position [906, 0]
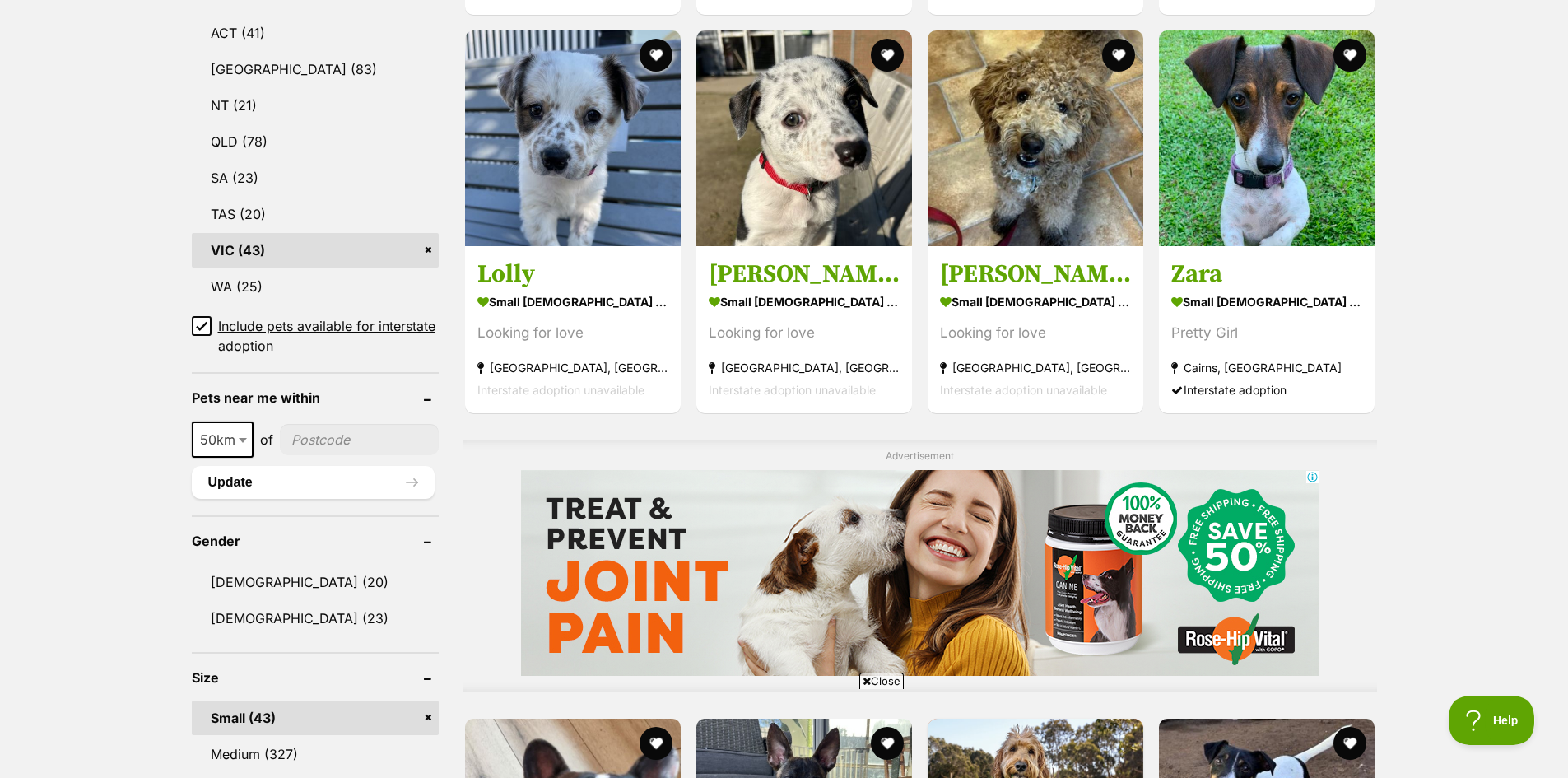
click at [878, 678] on span "Close" at bounding box center [881, 680] width 44 height 16
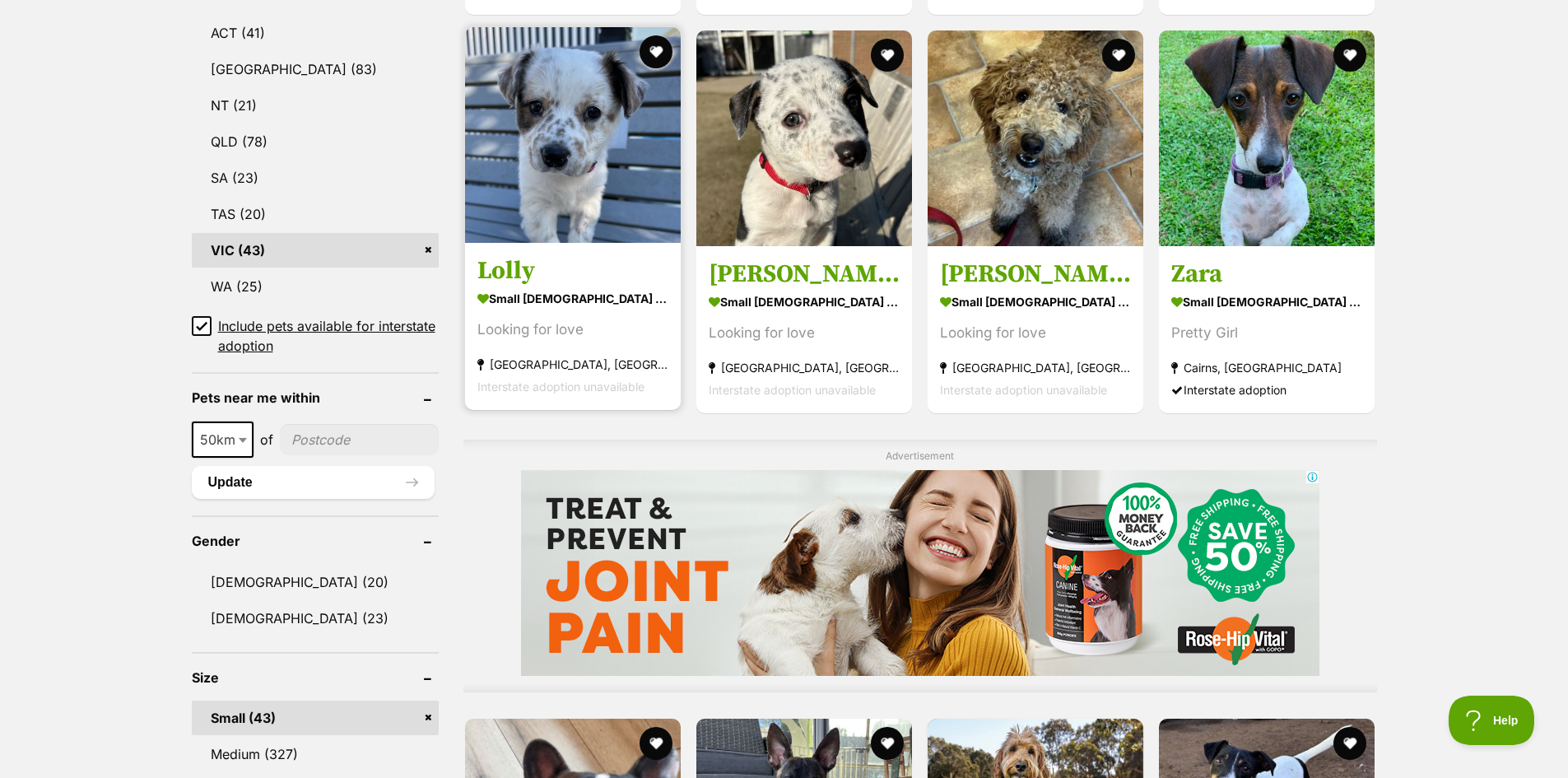
click at [617, 128] on img at bounding box center [573, 135] width 216 height 216
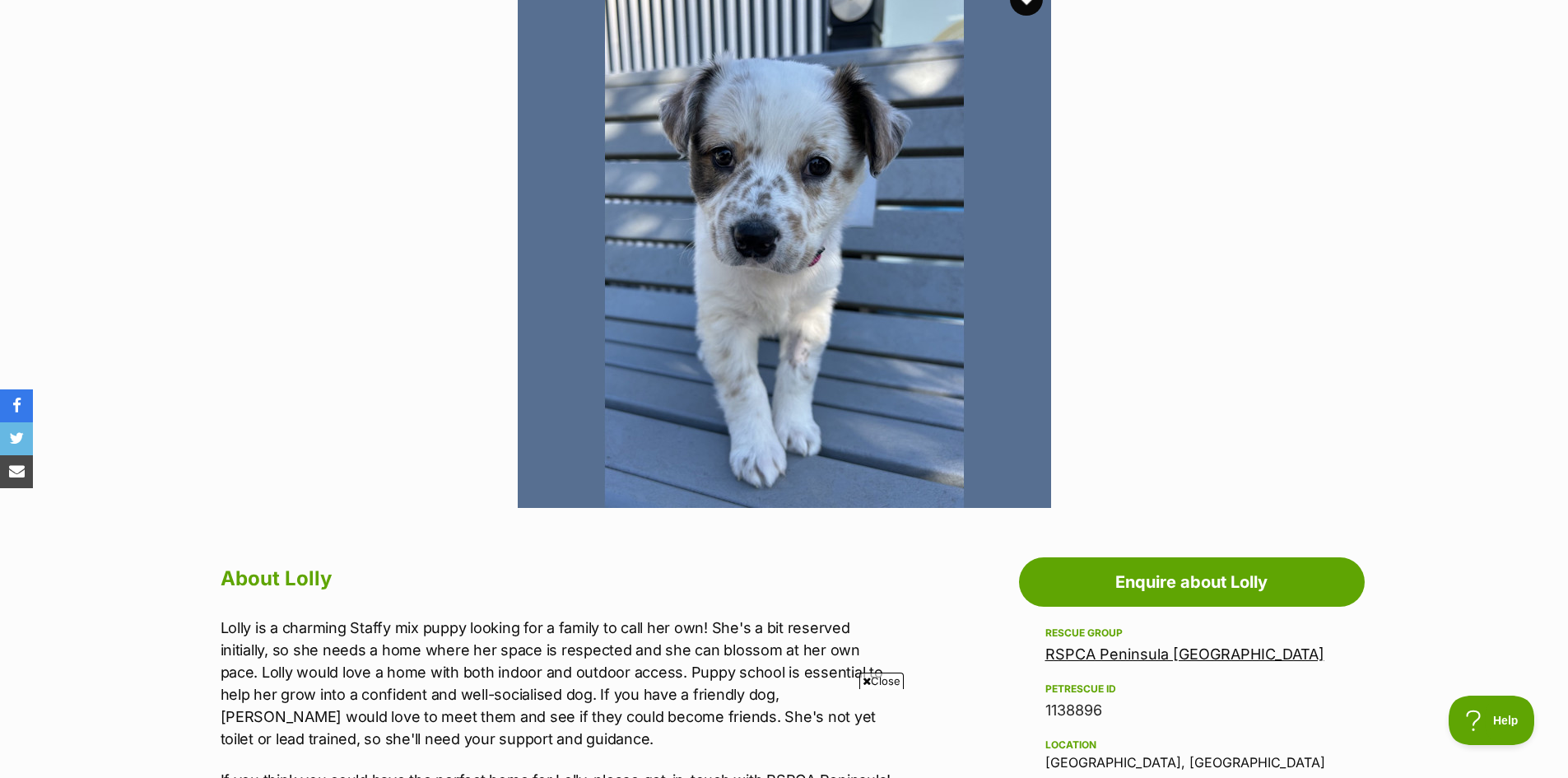
scroll to position [494, 0]
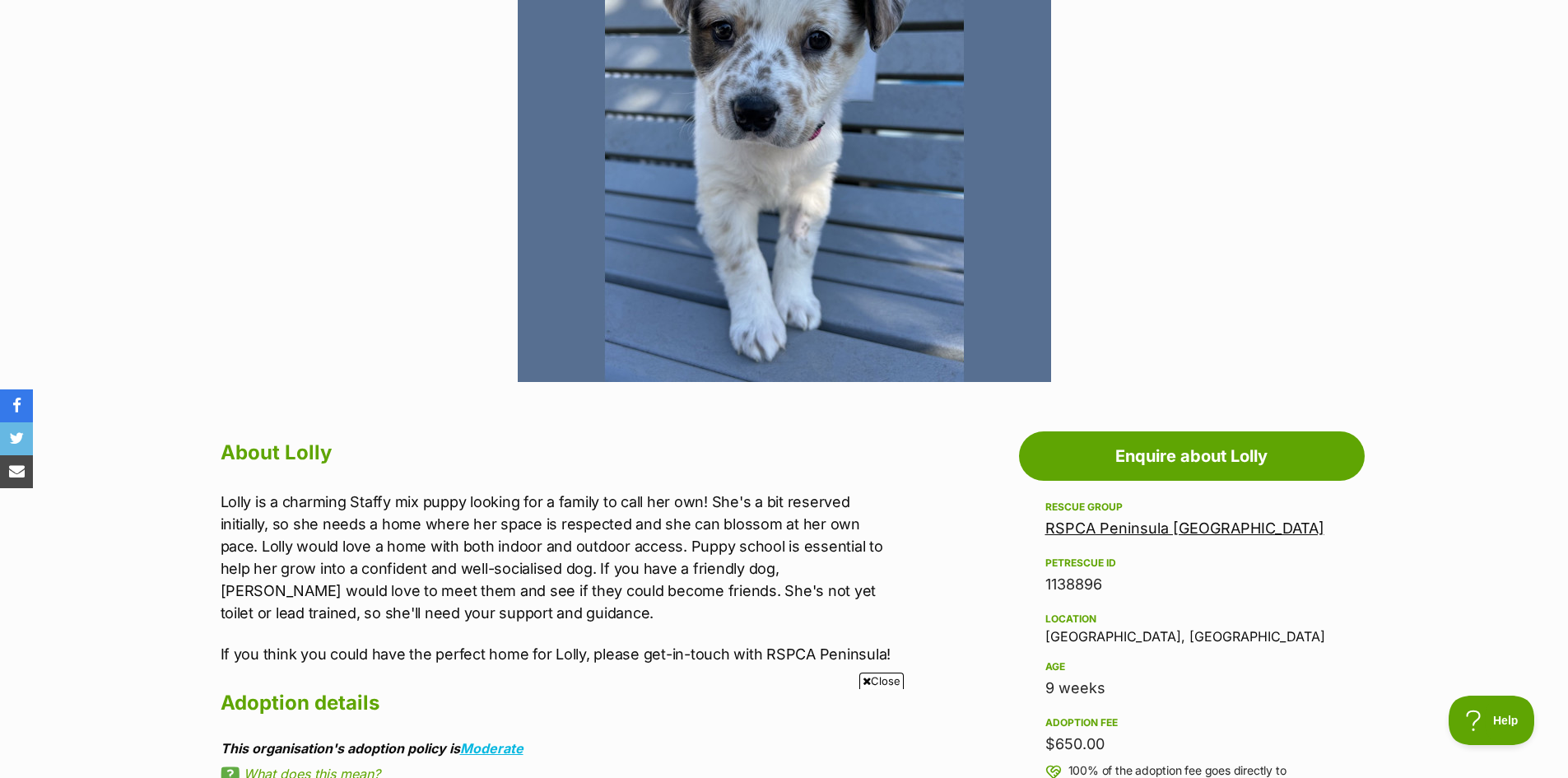
click at [879, 685] on span "Close" at bounding box center [881, 680] width 44 height 16
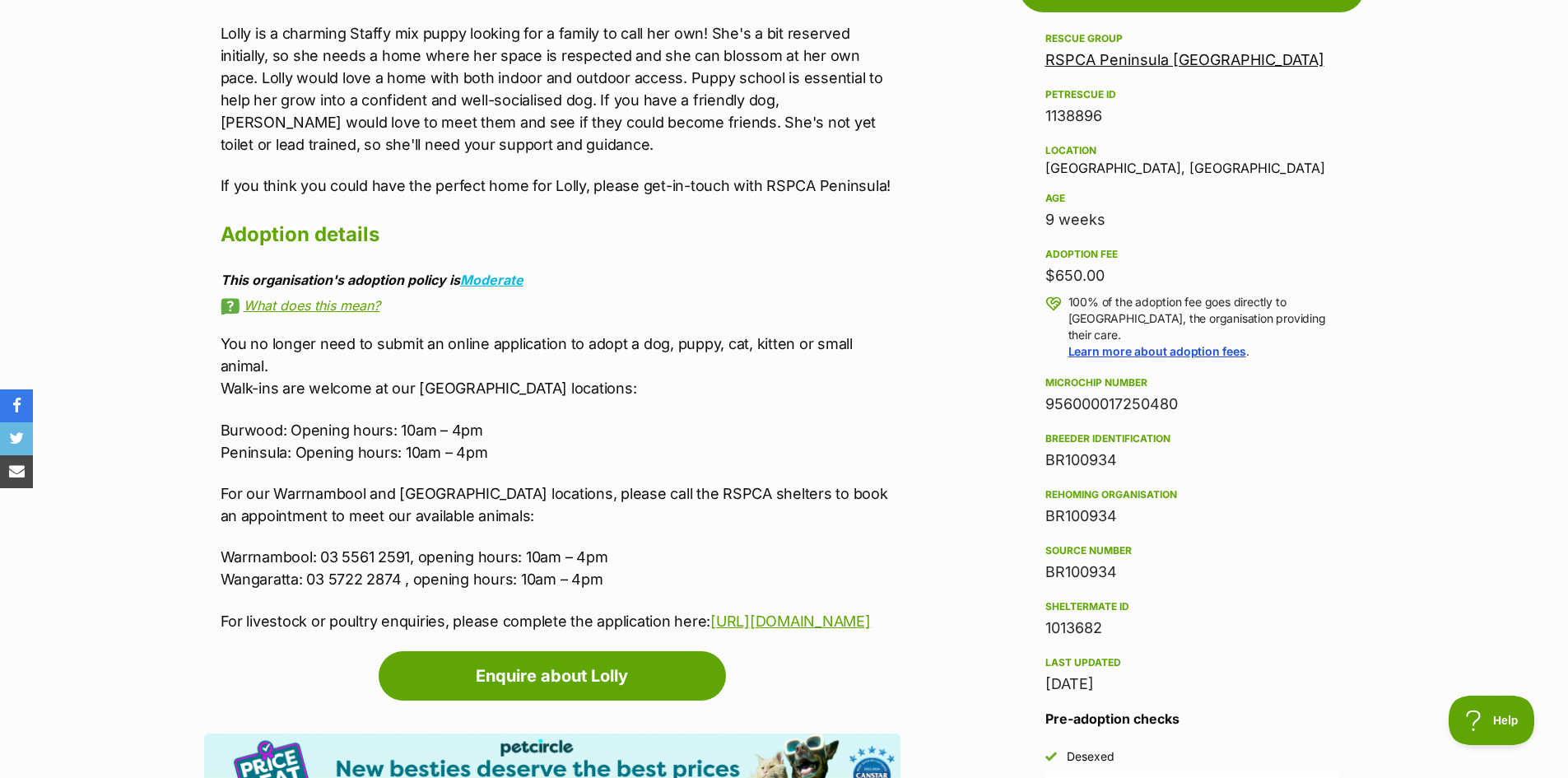
scroll to position [824, 0]
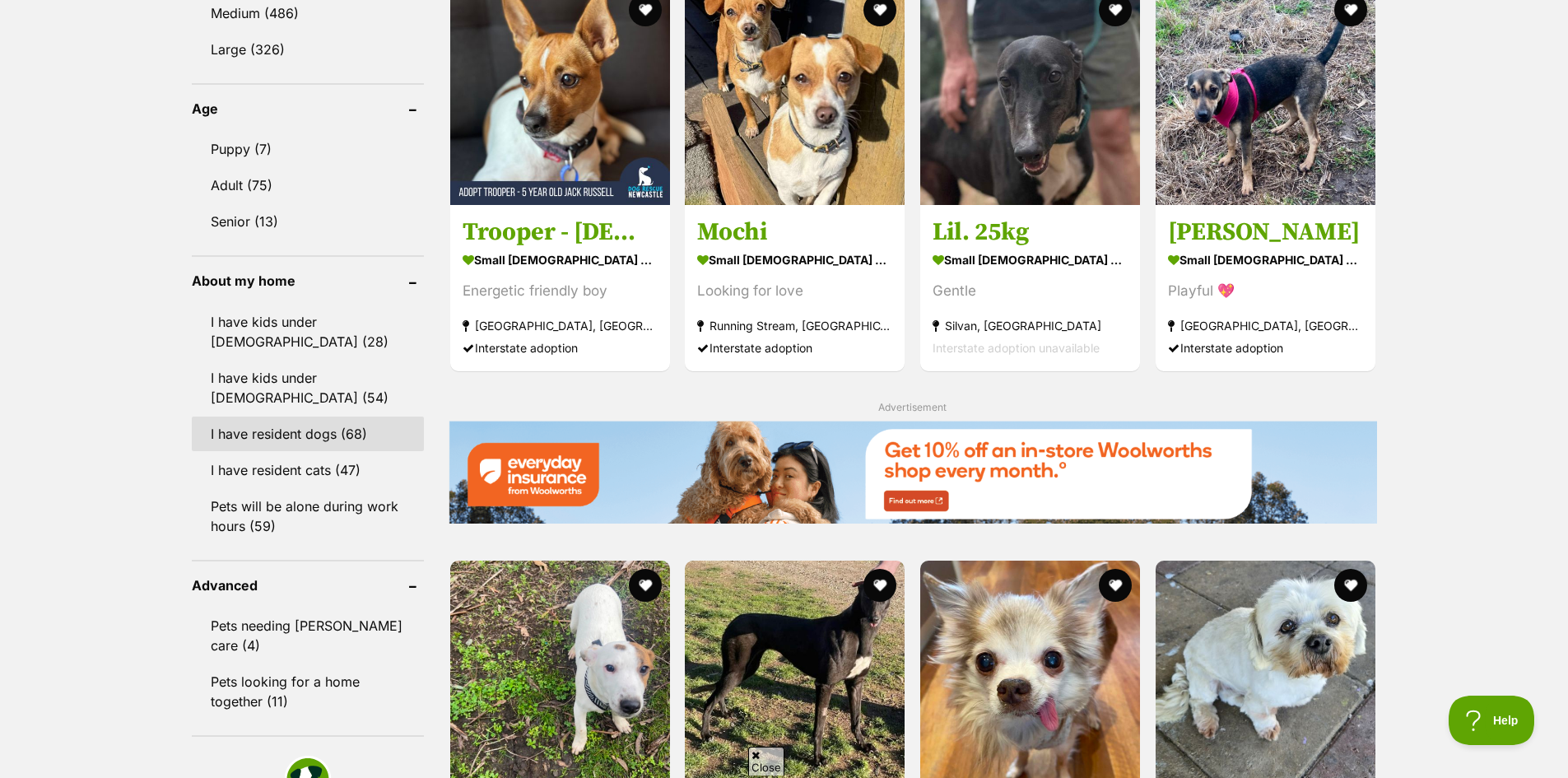
click at [371, 429] on link "I have resident dogs (68)" at bounding box center [308, 434] width 232 height 35
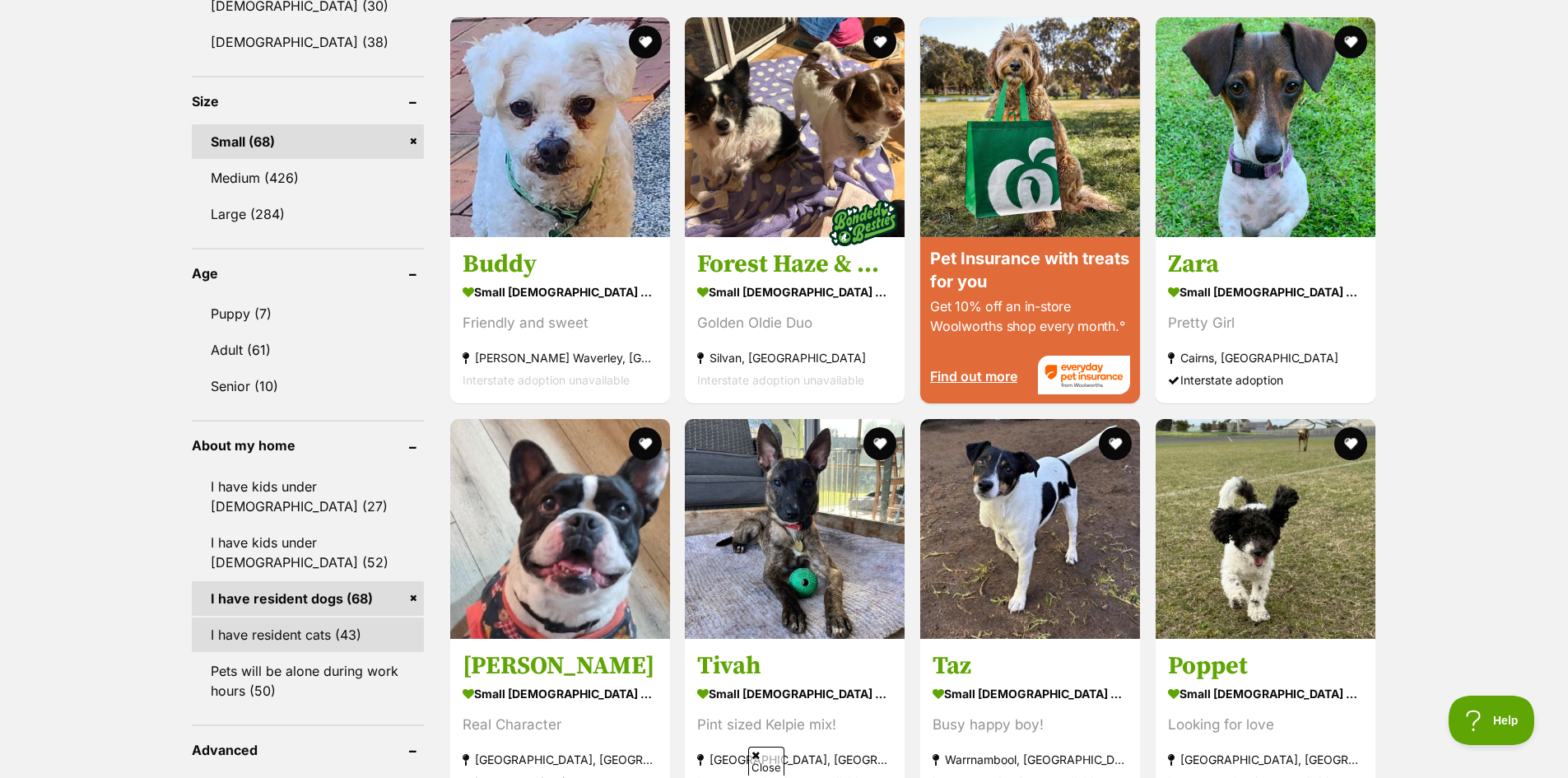
click at [376, 618] on link "I have resident cats (43)" at bounding box center [308, 635] width 232 height 35
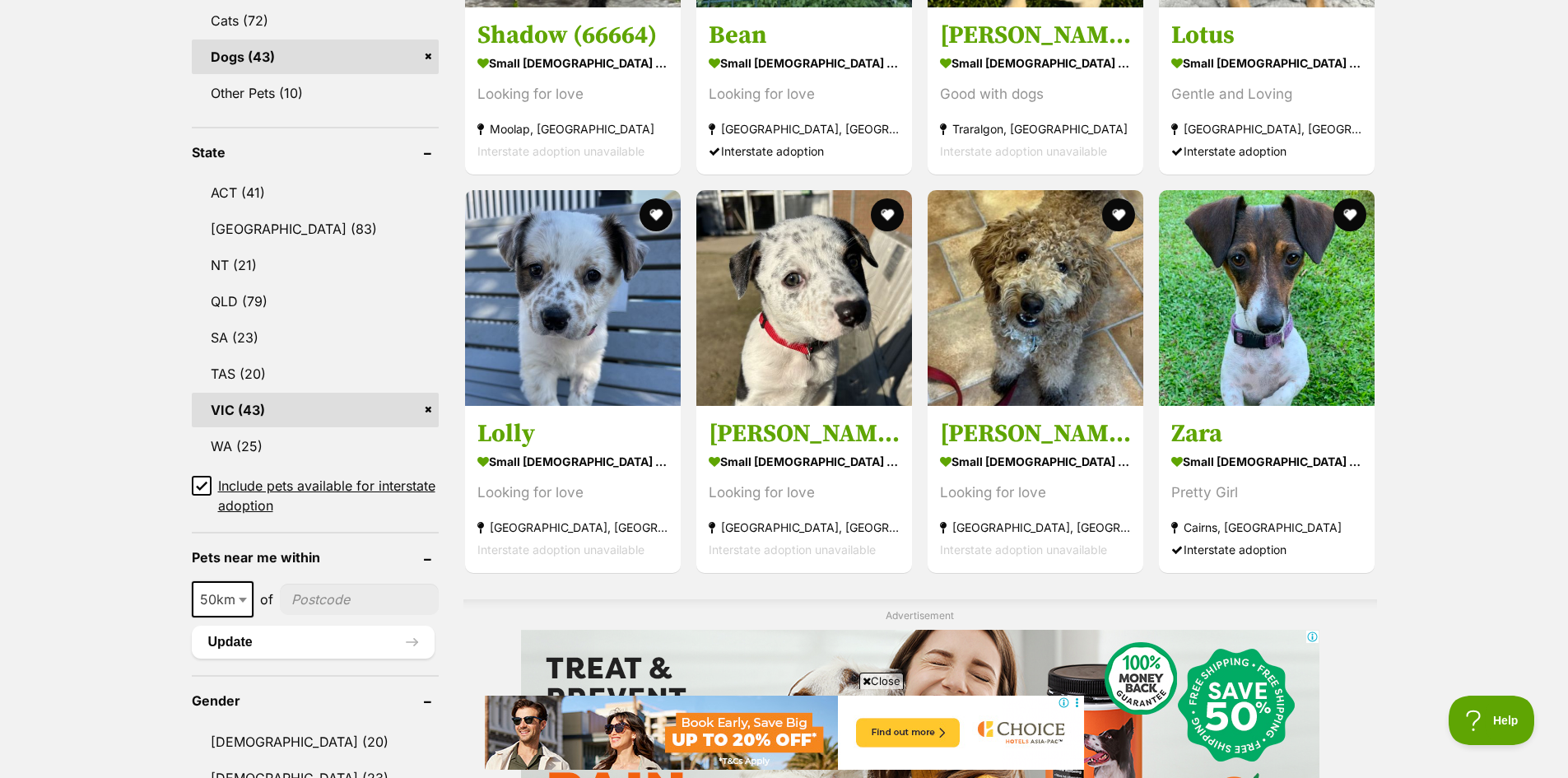
scroll to position [741, 0]
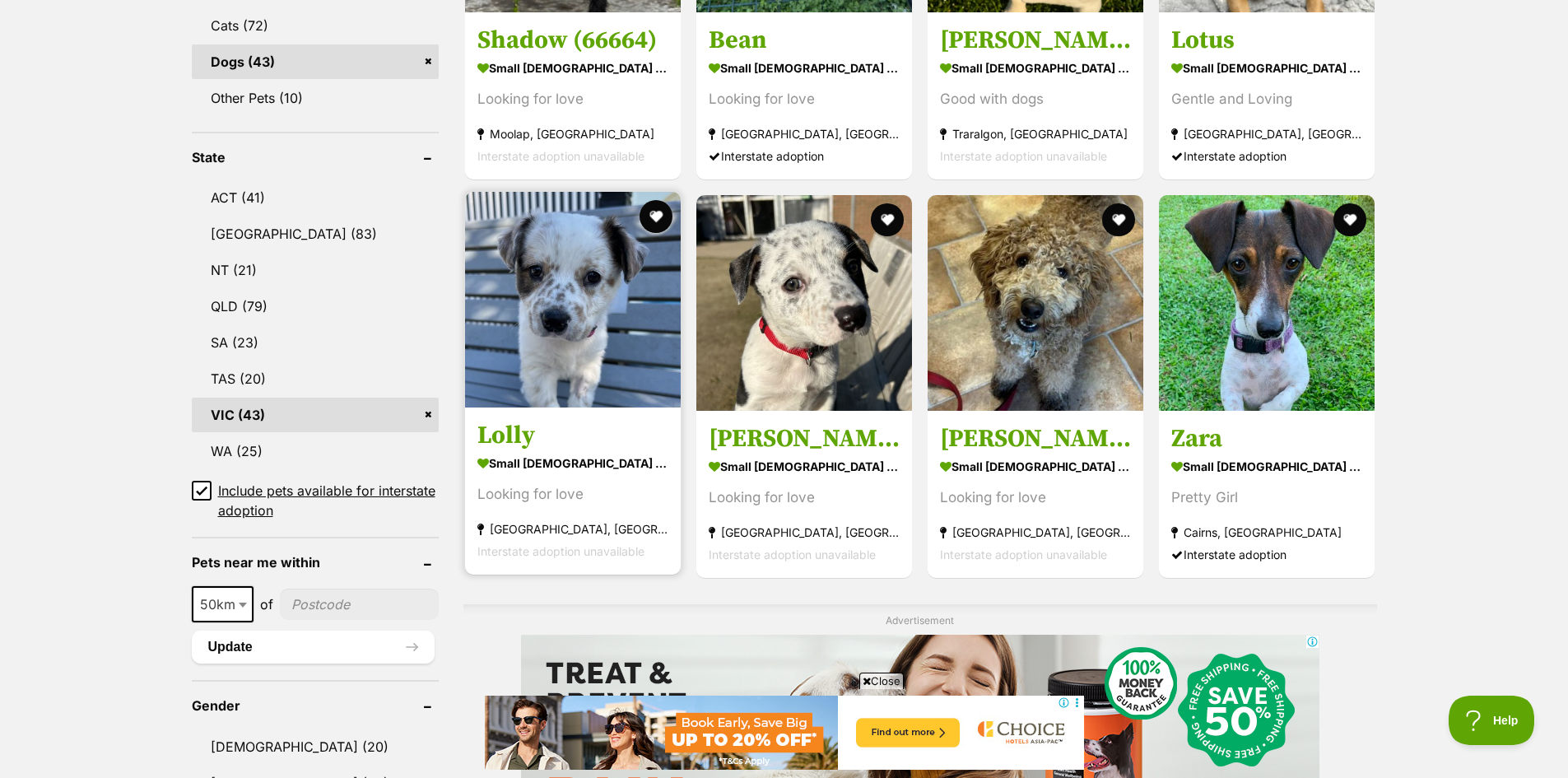
click at [603, 296] on img at bounding box center [573, 300] width 216 height 216
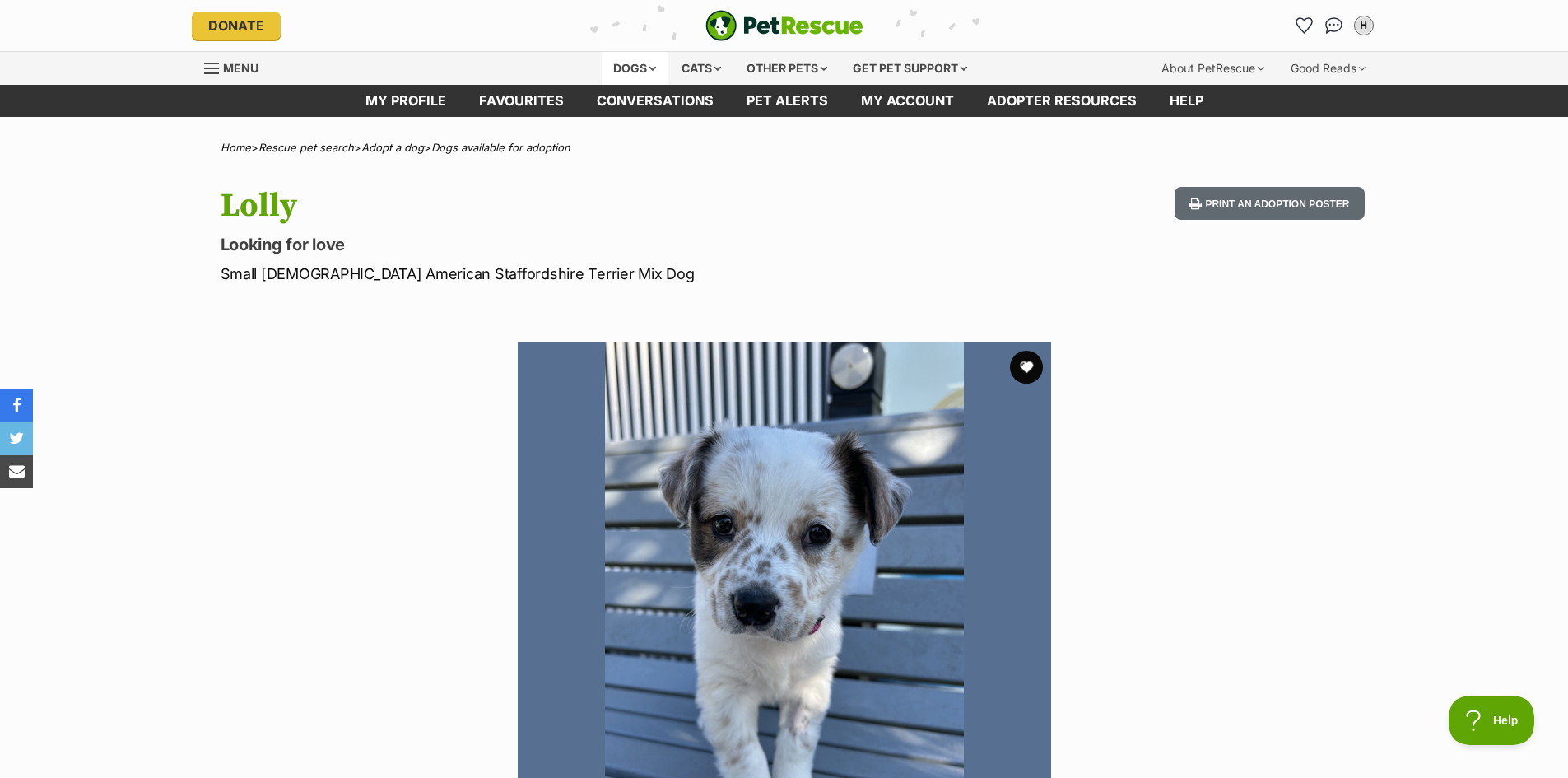
click at [619, 65] on div "Dogs" at bounding box center [634, 68] width 65 height 33
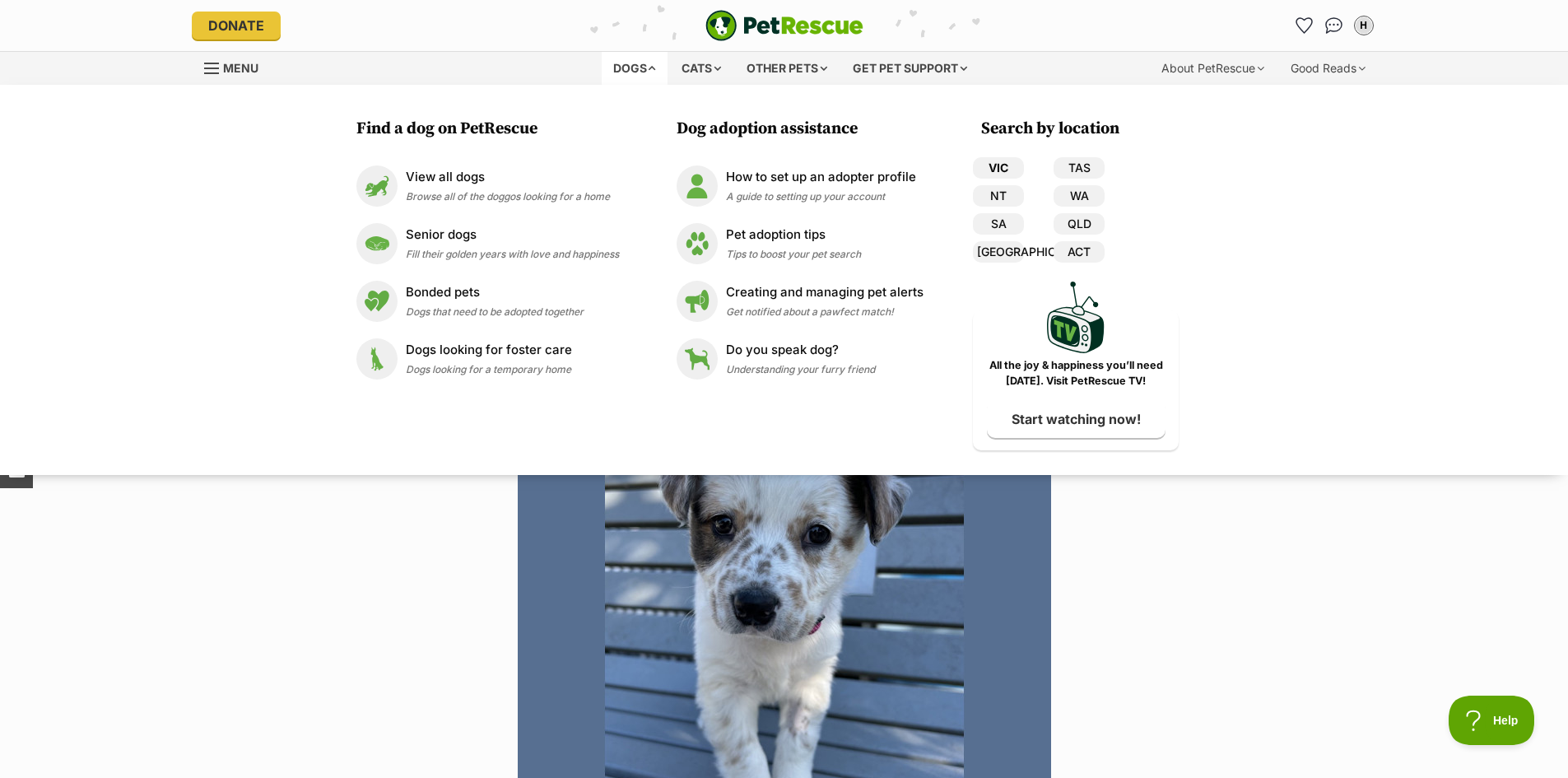
click at [1005, 164] on link "VIC" at bounding box center [999, 168] width 51 height 21
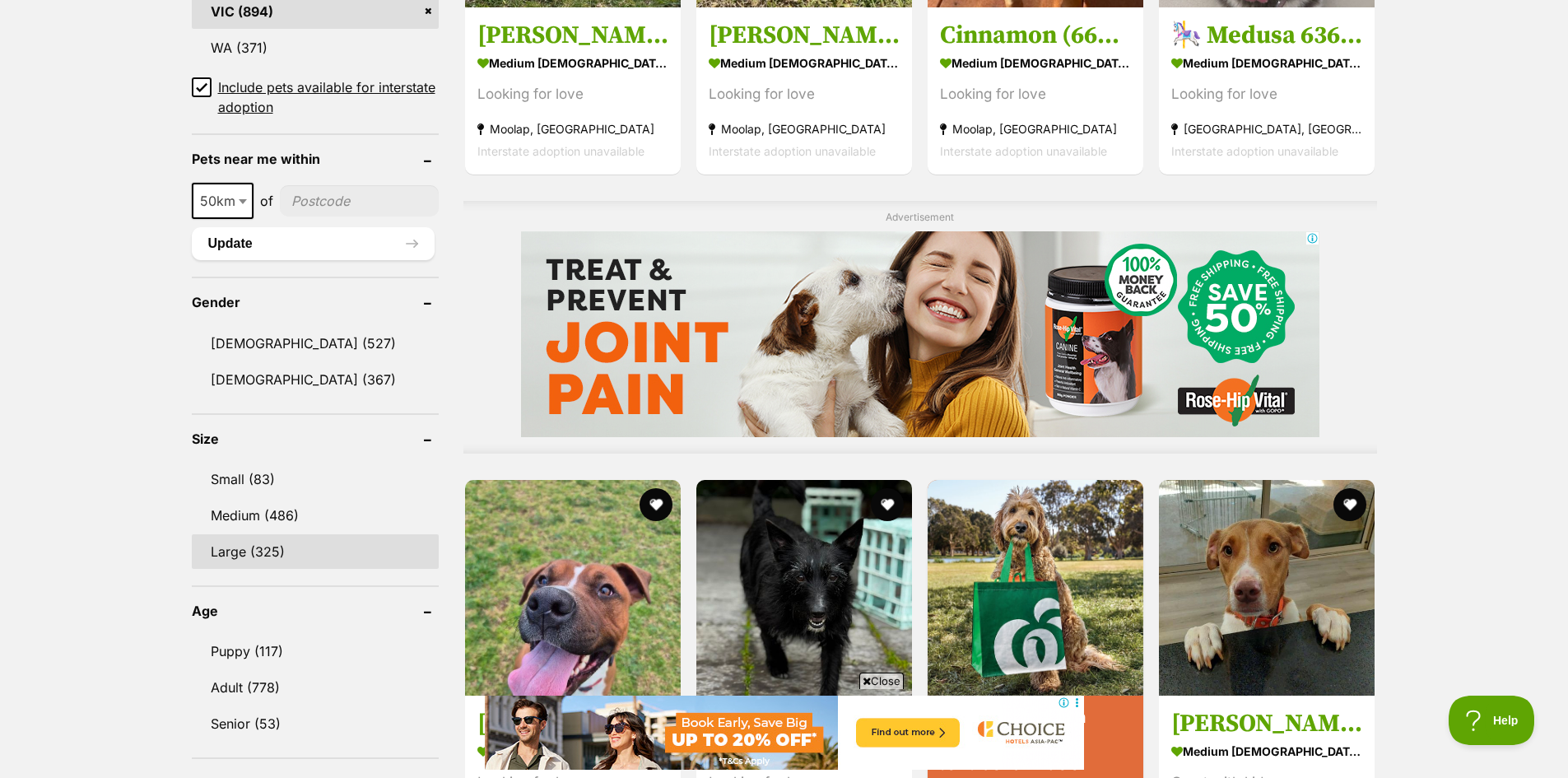
scroll to position [1235, 0]
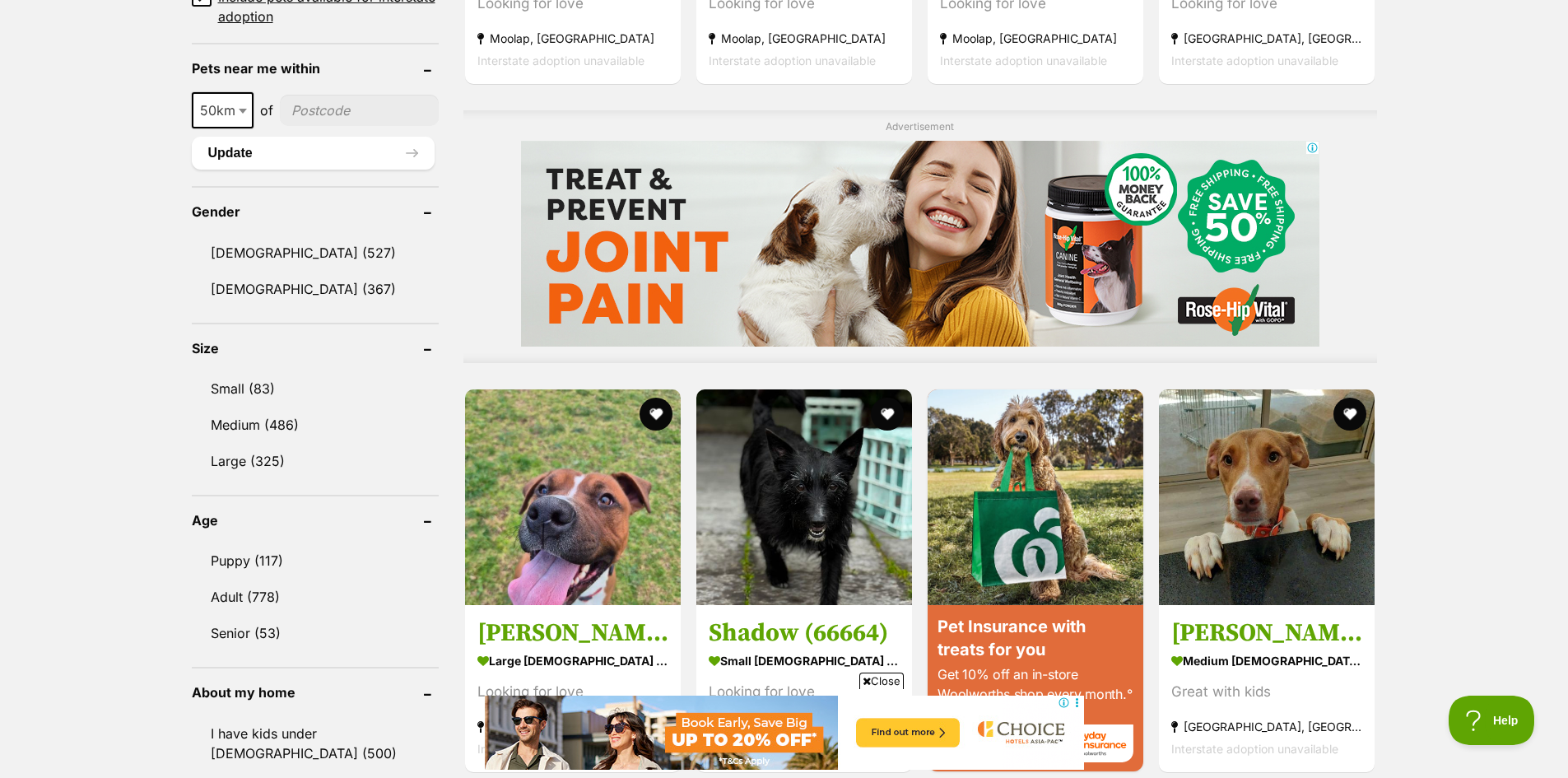
click at [292, 366] on ul "Small (83) Medium (486) Large (325)" at bounding box center [315, 417] width 247 height 122
click at [290, 381] on link "Small (83)" at bounding box center [315, 389] width 247 height 35
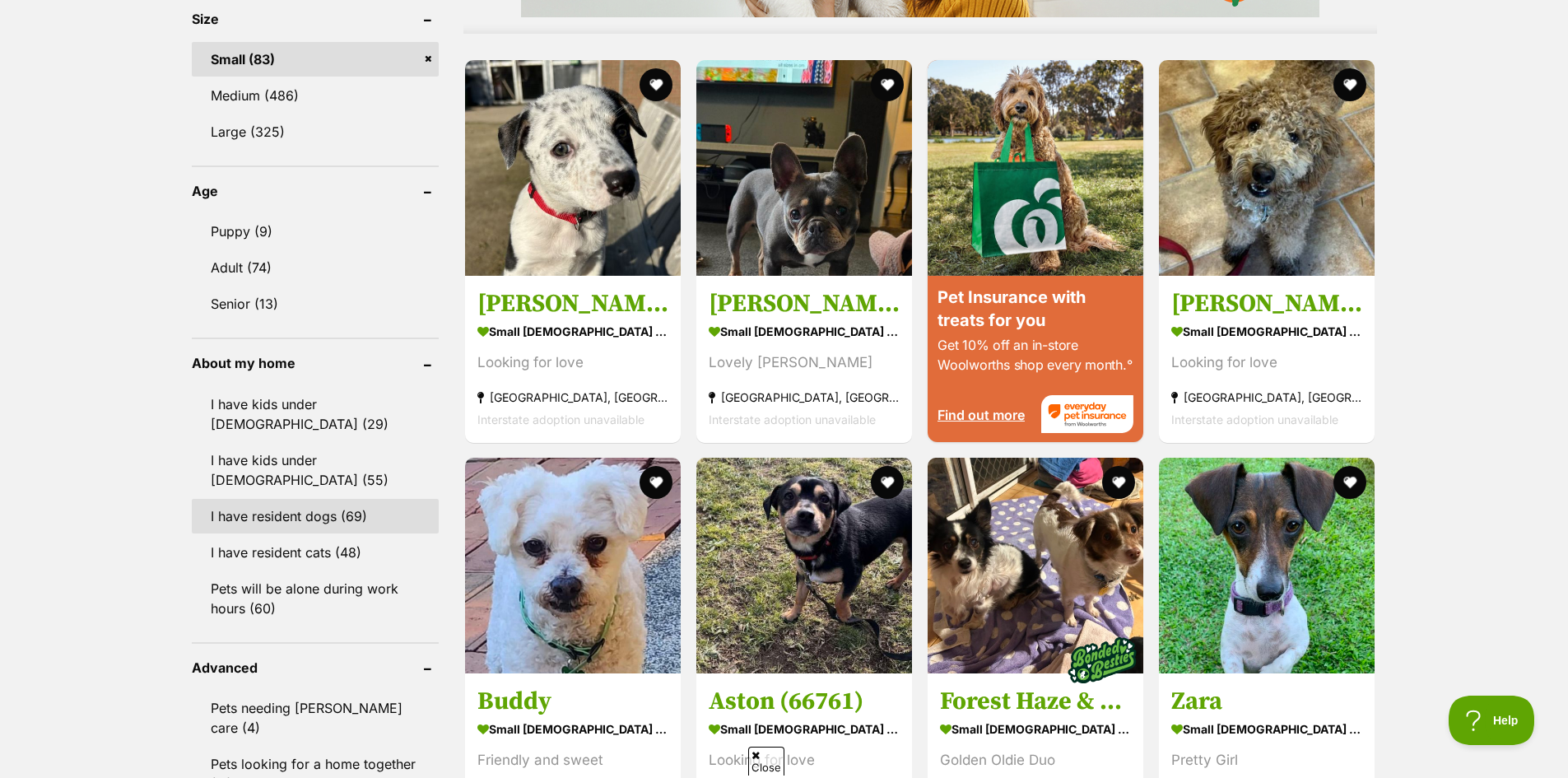
click at [325, 499] on link "I have resident dogs (69)" at bounding box center [315, 516] width 247 height 35
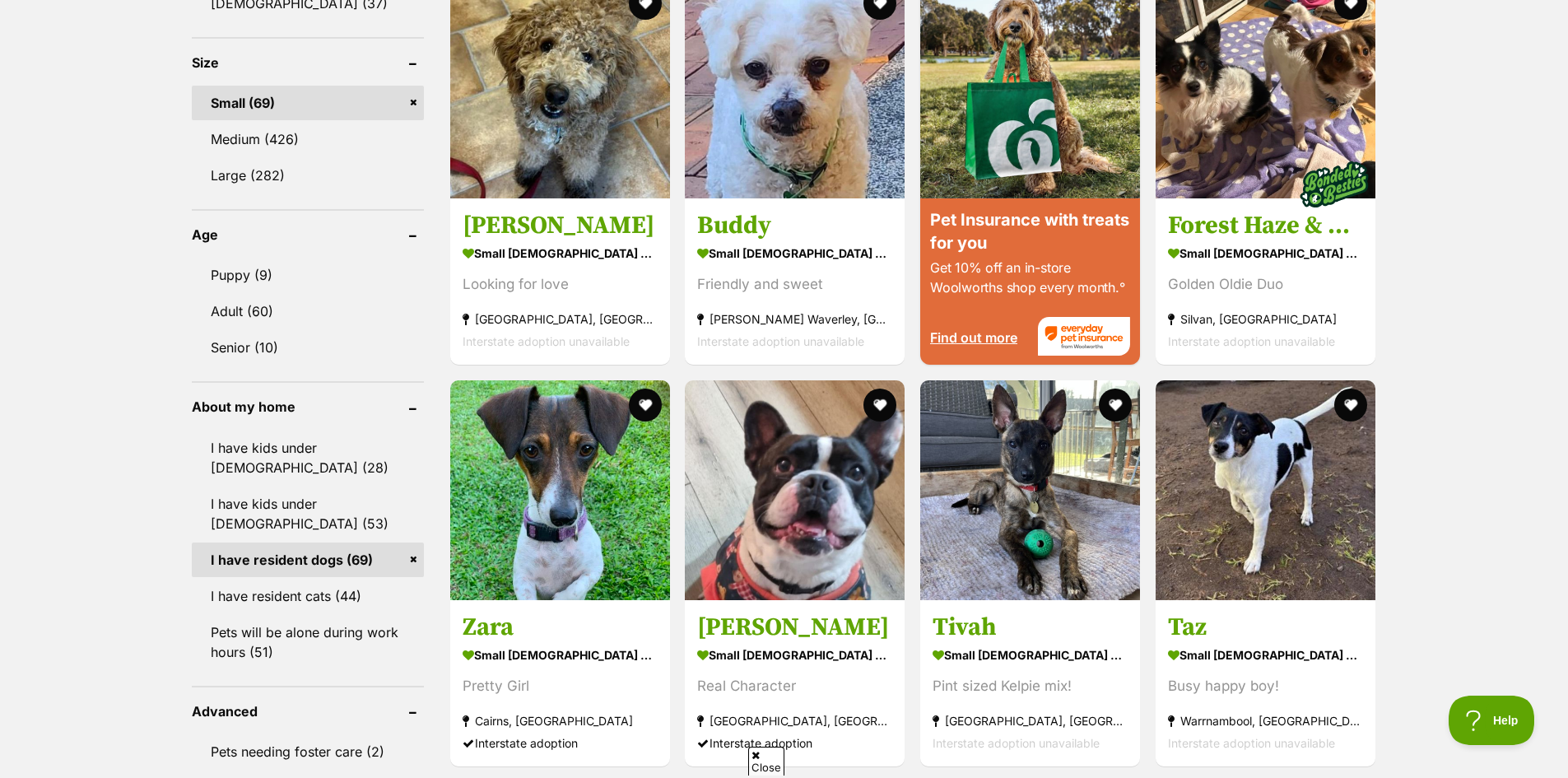
scroll to position [1565, 0]
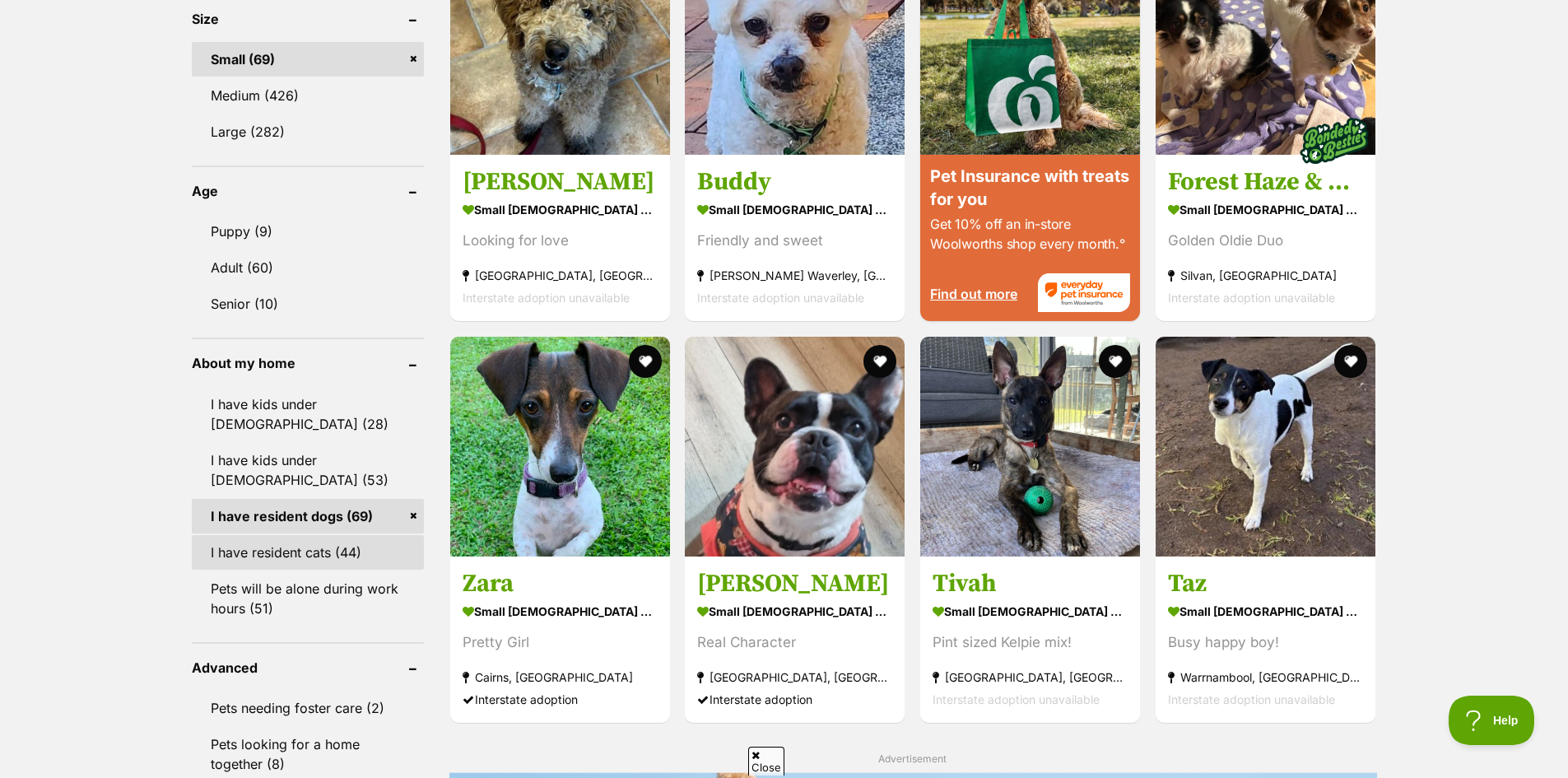
click at [347, 554] on link "I have resident cats (44)" at bounding box center [308, 553] width 232 height 35
